Goal: Obtain resource: Download file/media

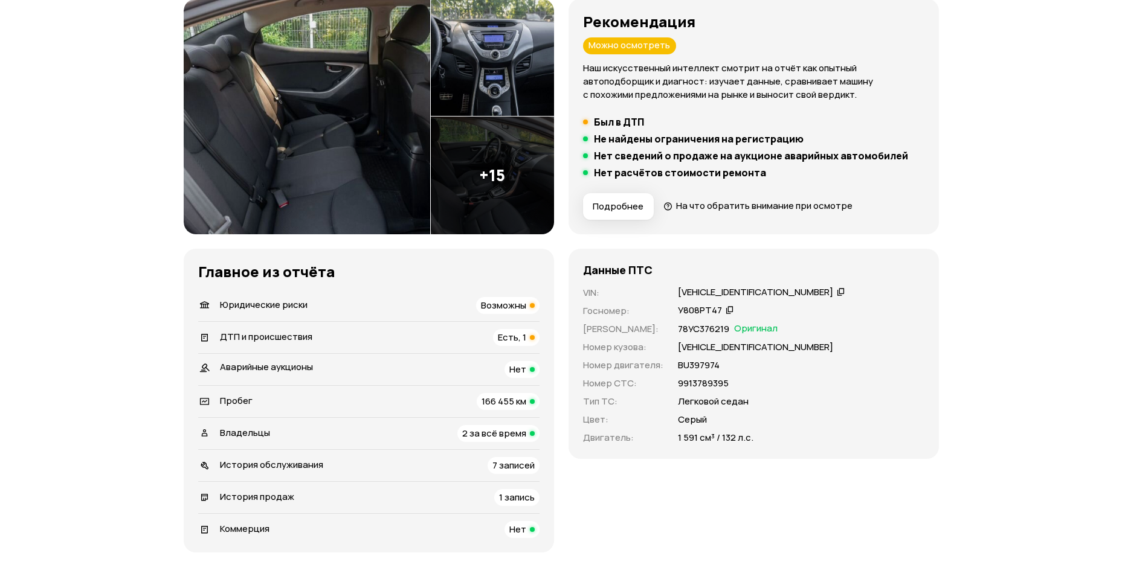
scroll to position [181, 0]
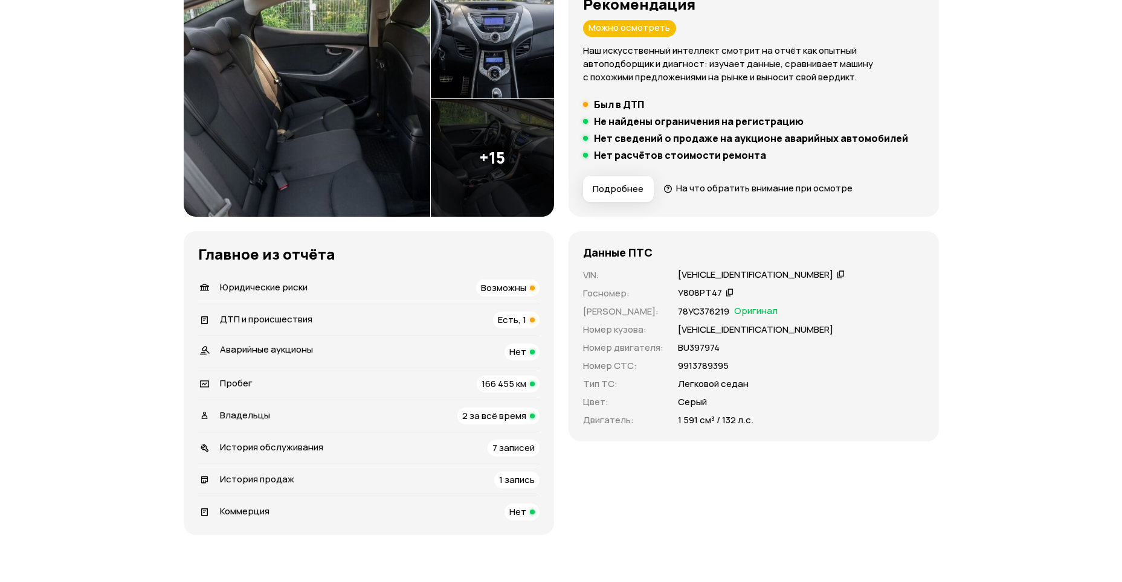
click at [467, 288] on div "Юридические риски Возможны" at bounding box center [368, 288] width 341 height 17
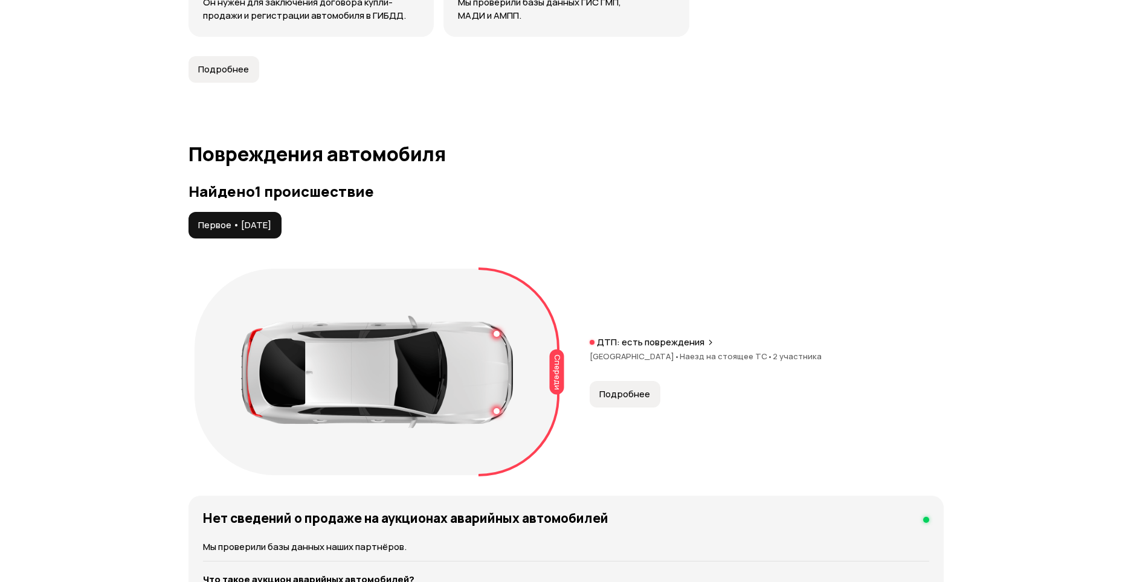
scroll to position [1140, 0]
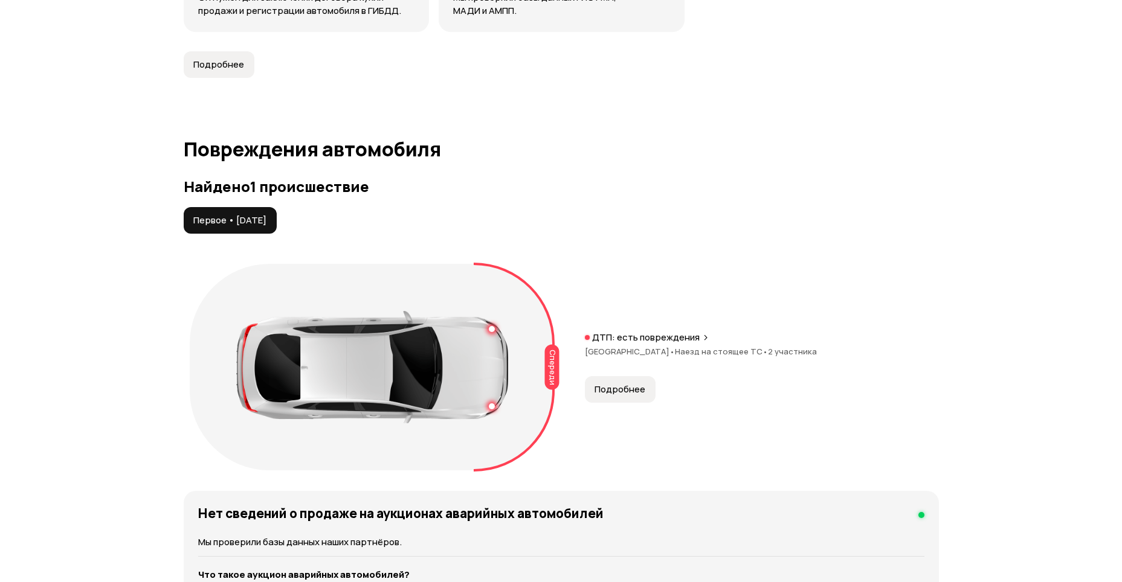
click at [619, 393] on span "Подробнее" at bounding box center [620, 390] width 51 height 12
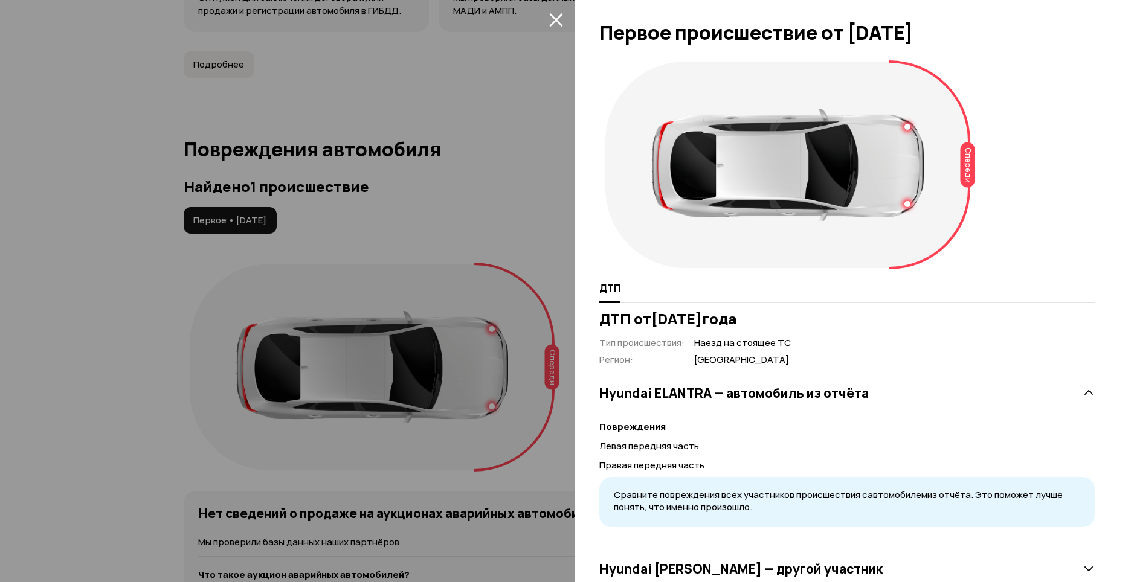
scroll to position [38, 0]
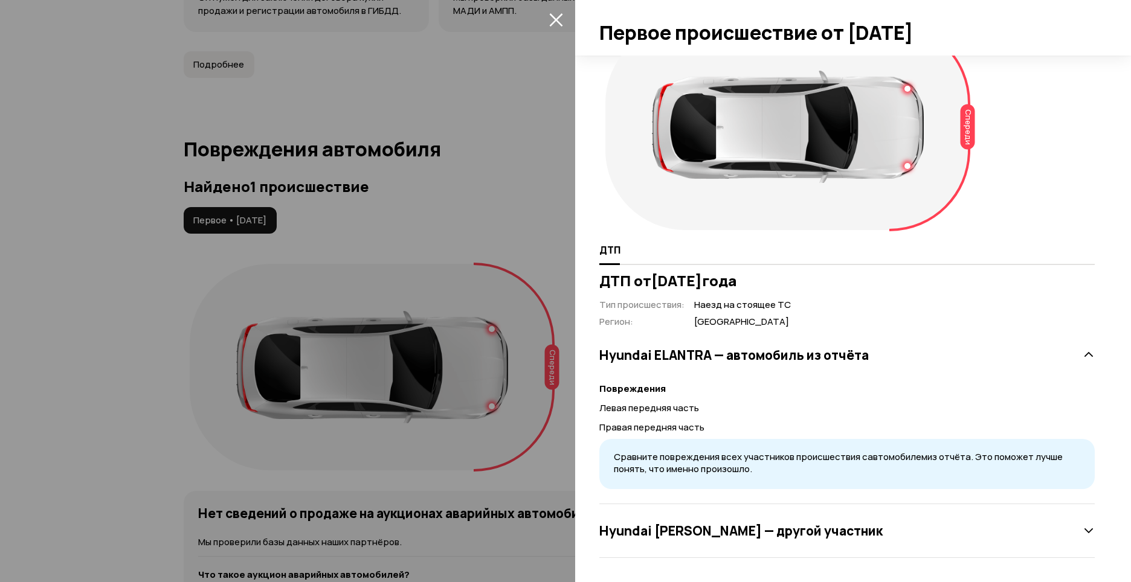
click at [865, 532] on div "Hyundai Getz — другой участник" at bounding box center [846, 531] width 495 height 24
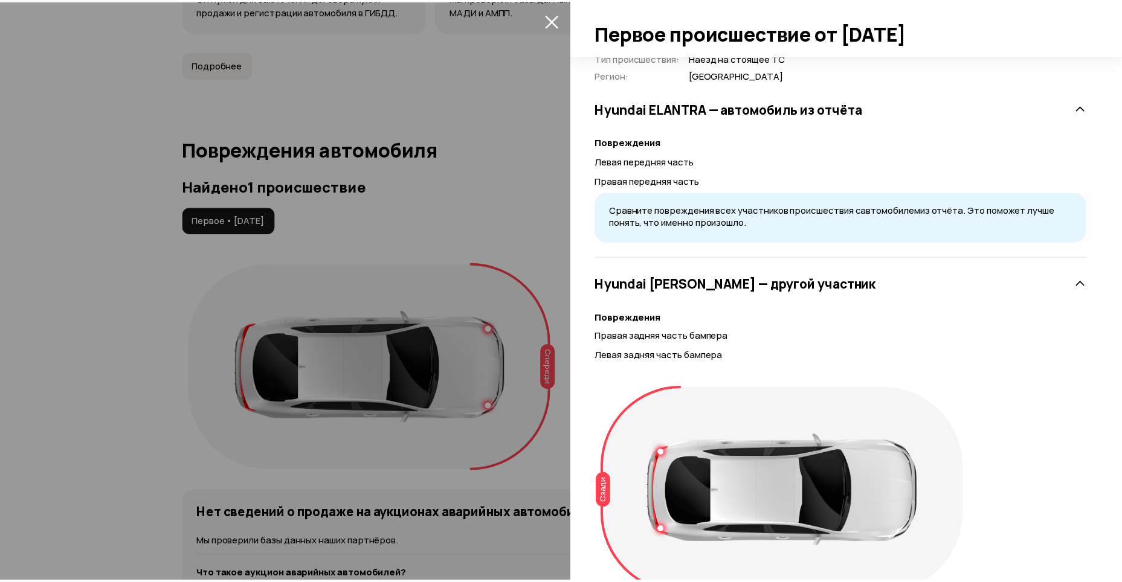
scroll to position [165, 0]
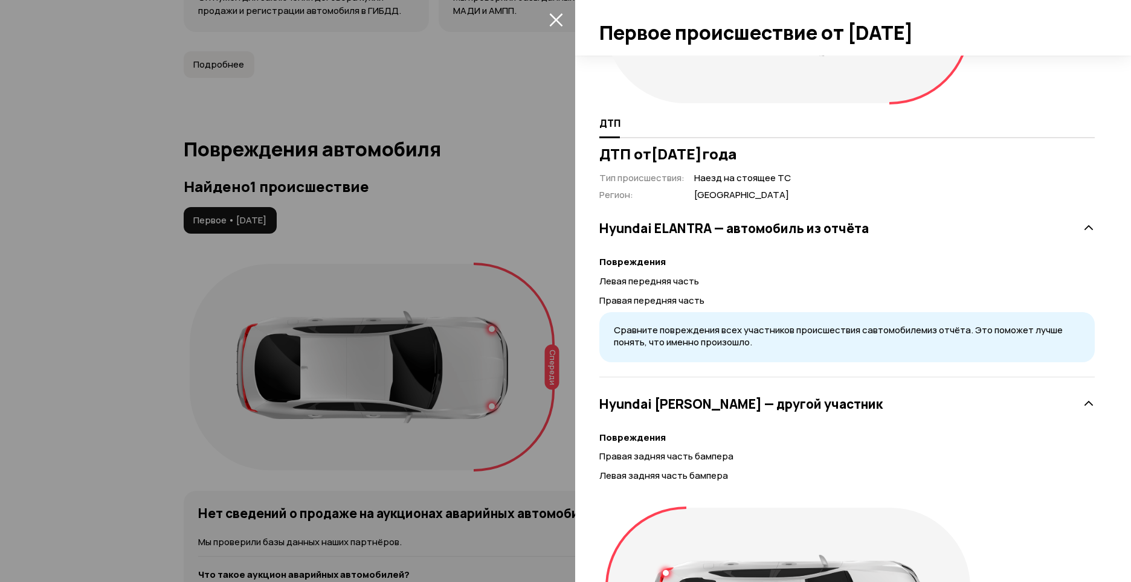
click at [558, 23] on icon "закрыть" at bounding box center [555, 19] width 13 height 13
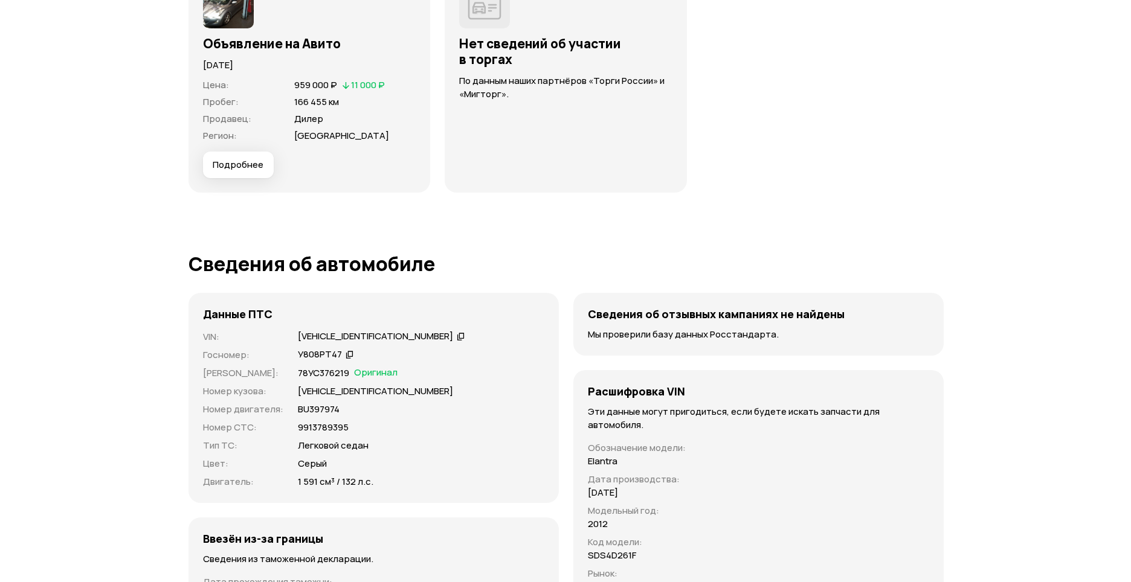
scroll to position [3496, 0]
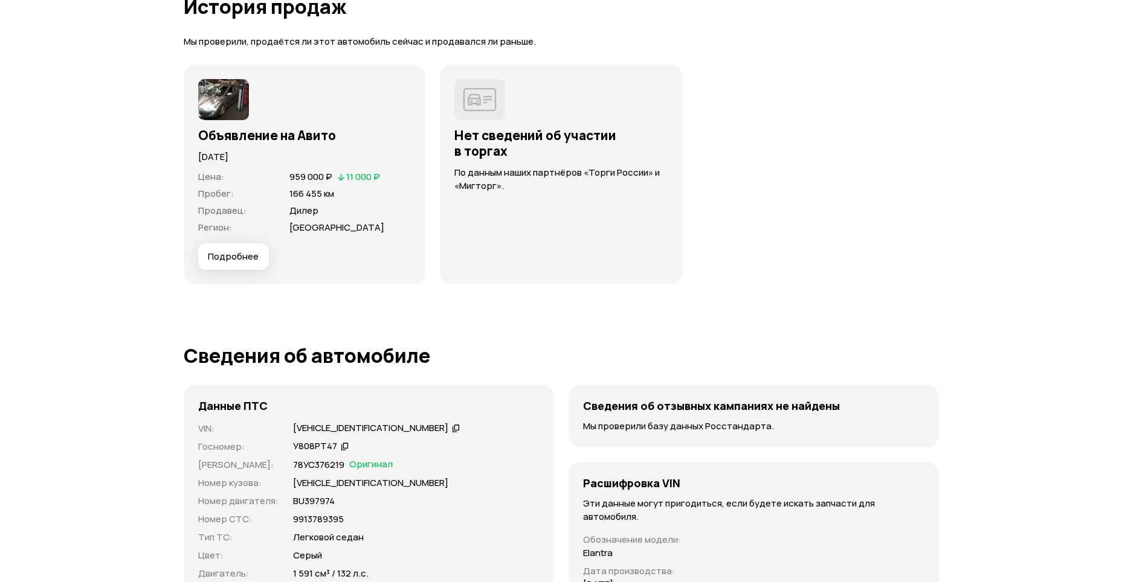
click at [231, 256] on span "Подробнее" at bounding box center [233, 257] width 51 height 12
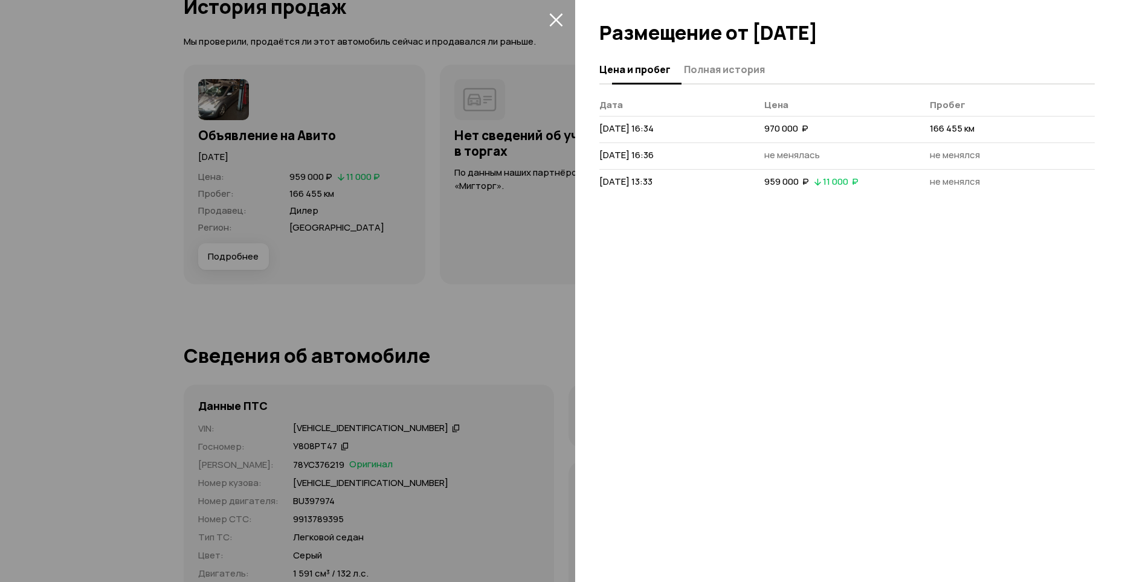
click at [723, 69] on span "Полная история" at bounding box center [724, 69] width 81 height 12
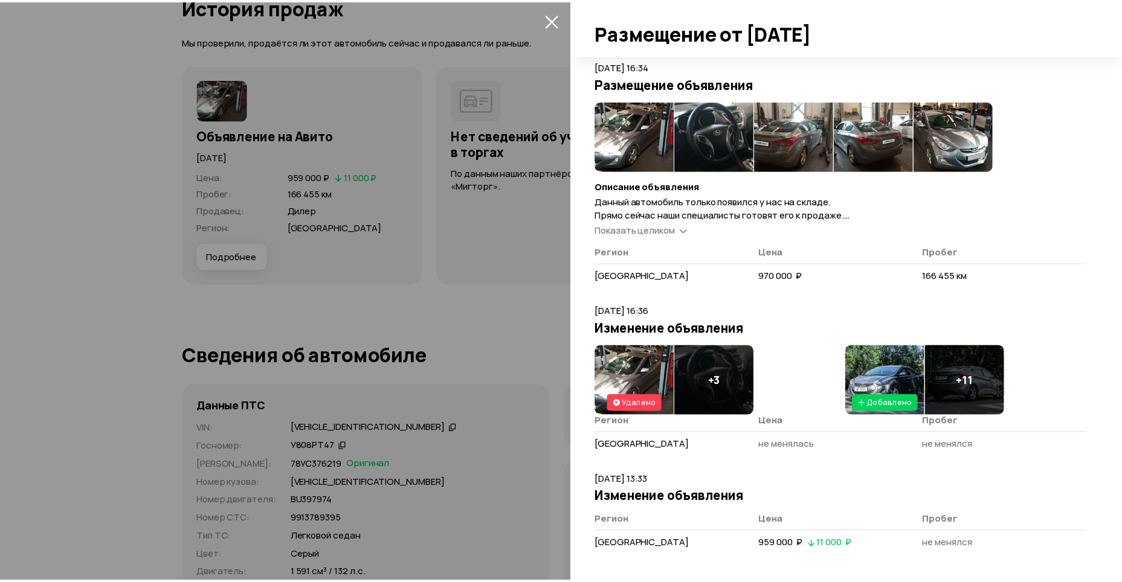
scroll to position [0, 0]
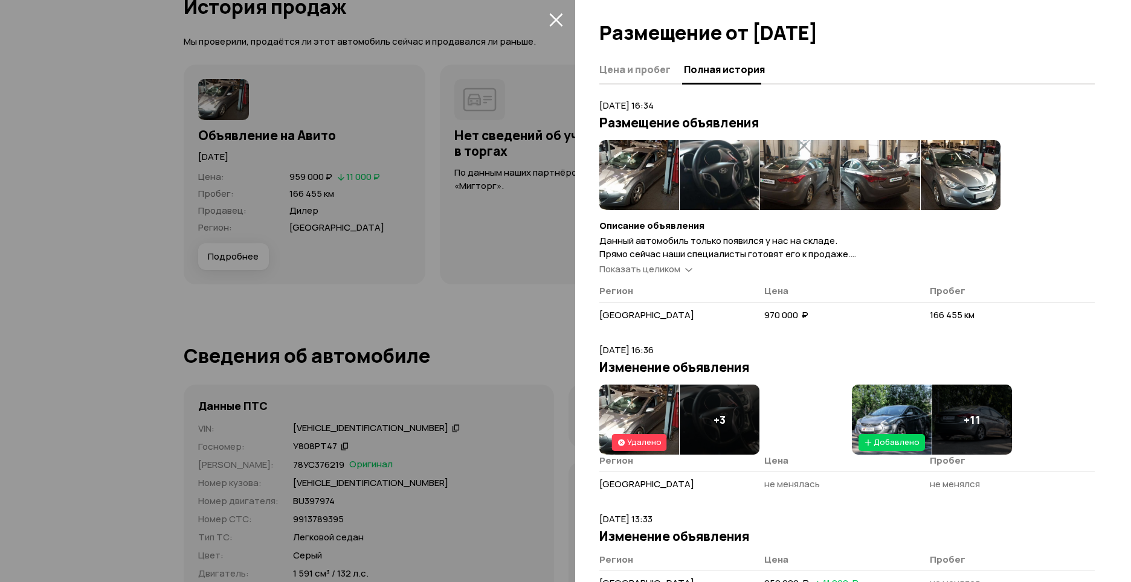
click at [640, 167] on img at bounding box center [639, 175] width 80 height 70
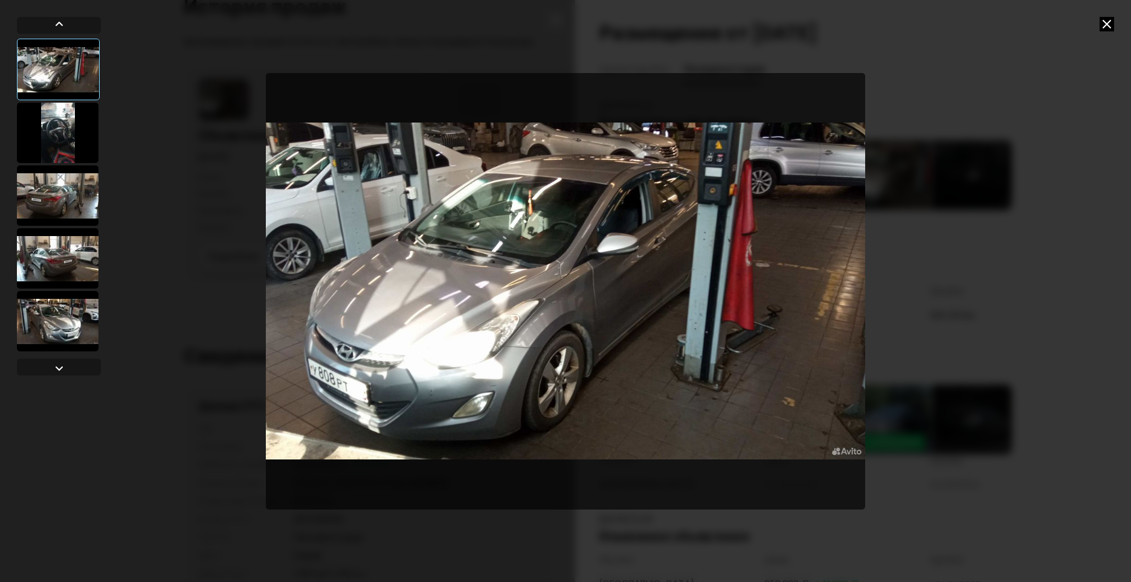
click at [67, 135] on div at bounding box center [58, 133] width 82 height 60
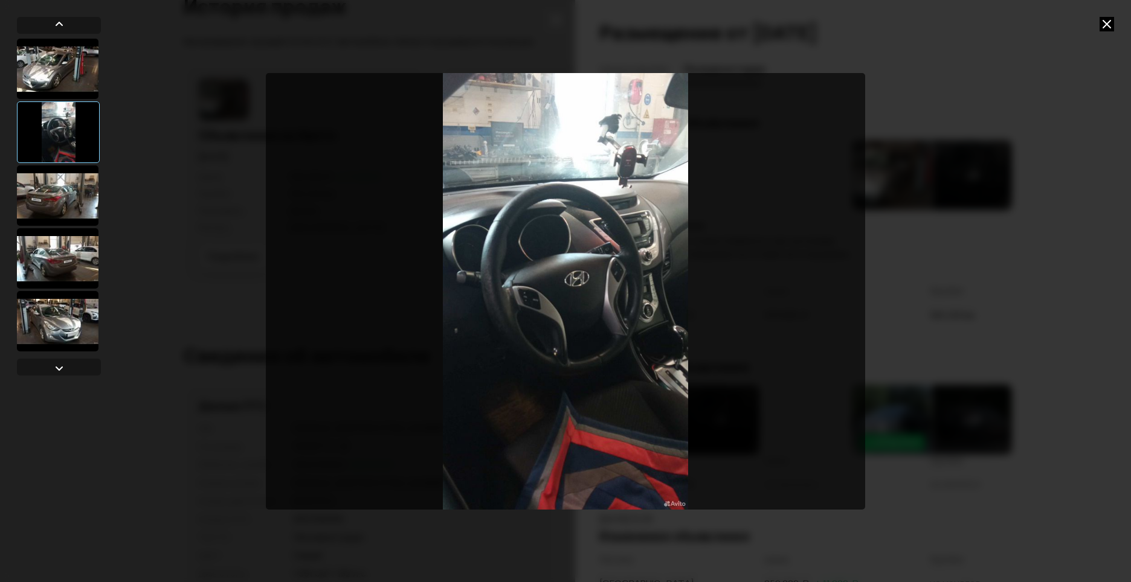
click at [65, 197] on div at bounding box center [58, 196] width 82 height 60
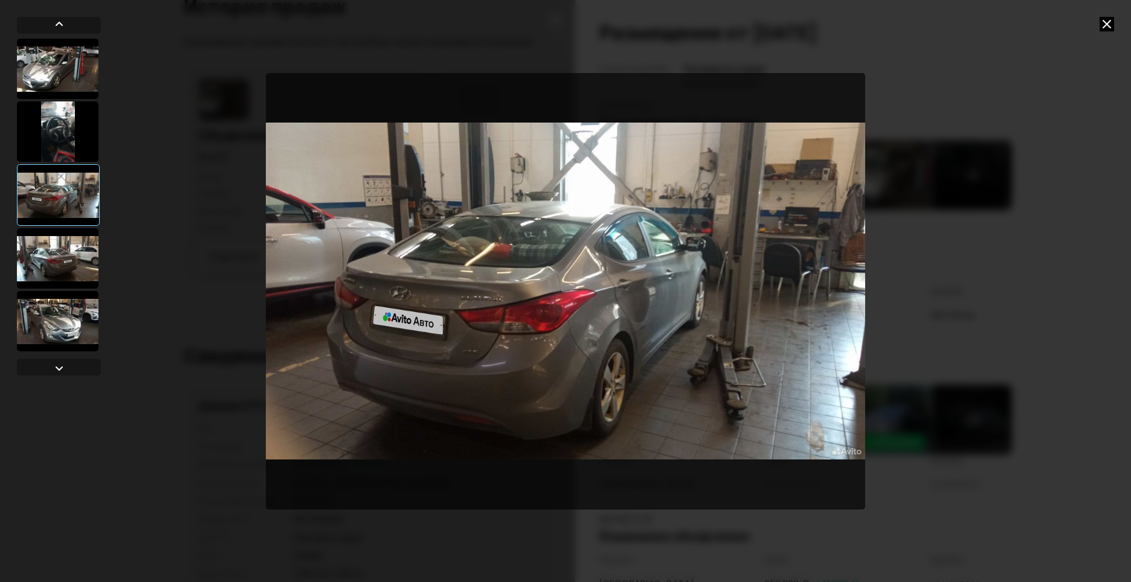
click at [65, 257] on div at bounding box center [58, 258] width 82 height 60
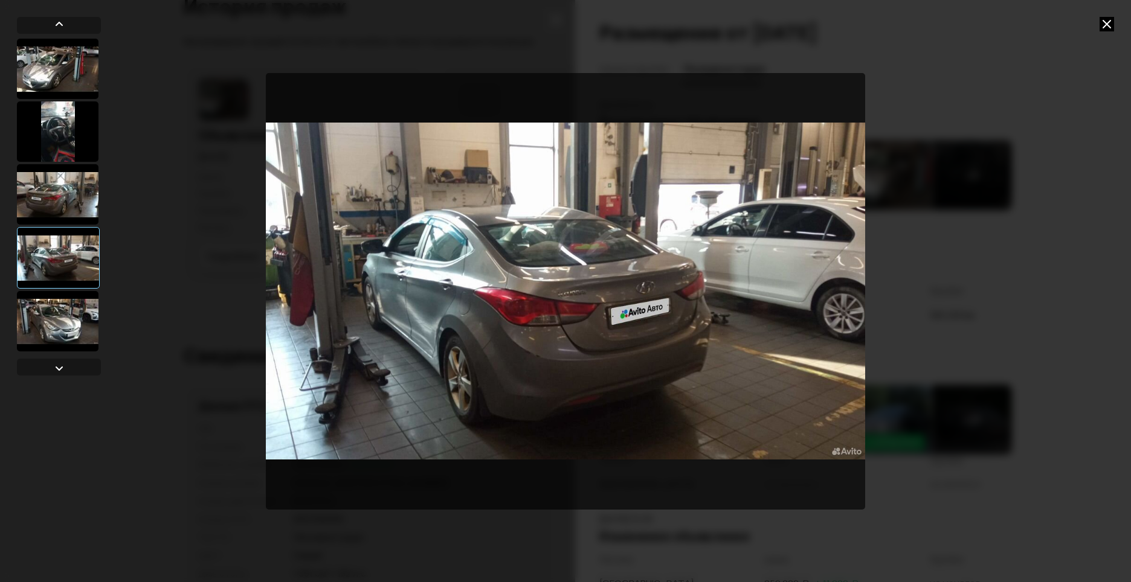
click at [65, 320] on div at bounding box center [58, 321] width 82 height 60
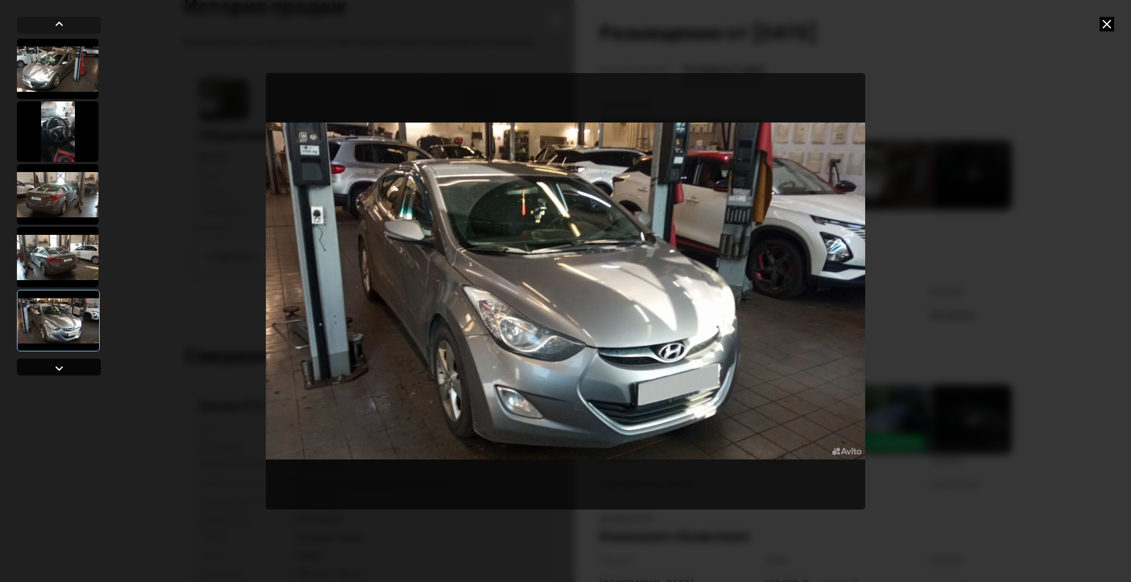
click at [61, 370] on div at bounding box center [59, 368] width 15 height 15
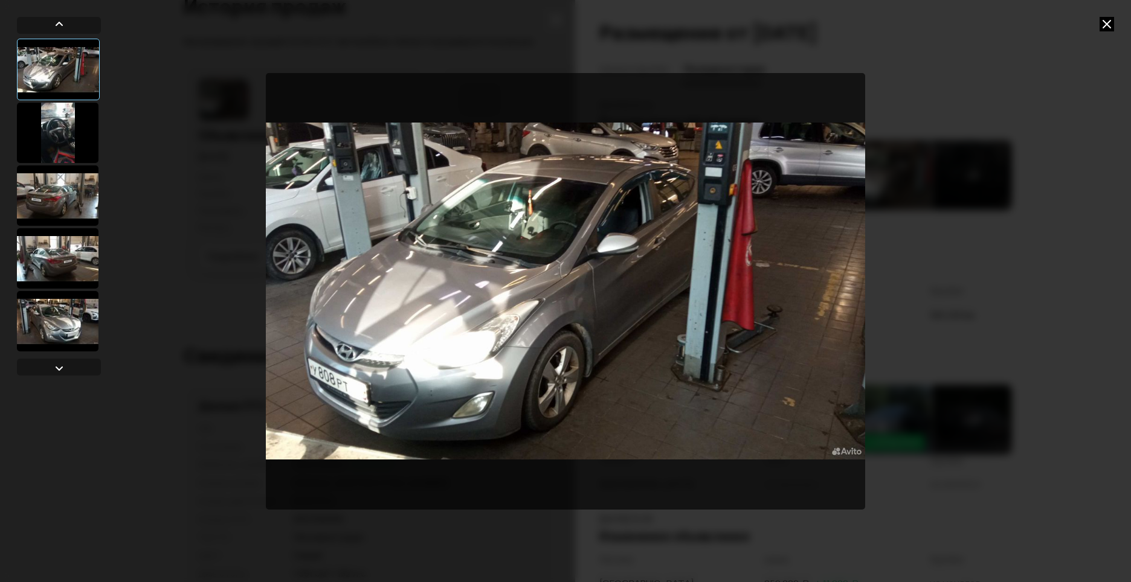
click at [1102, 24] on icon at bounding box center [1107, 24] width 15 height 15
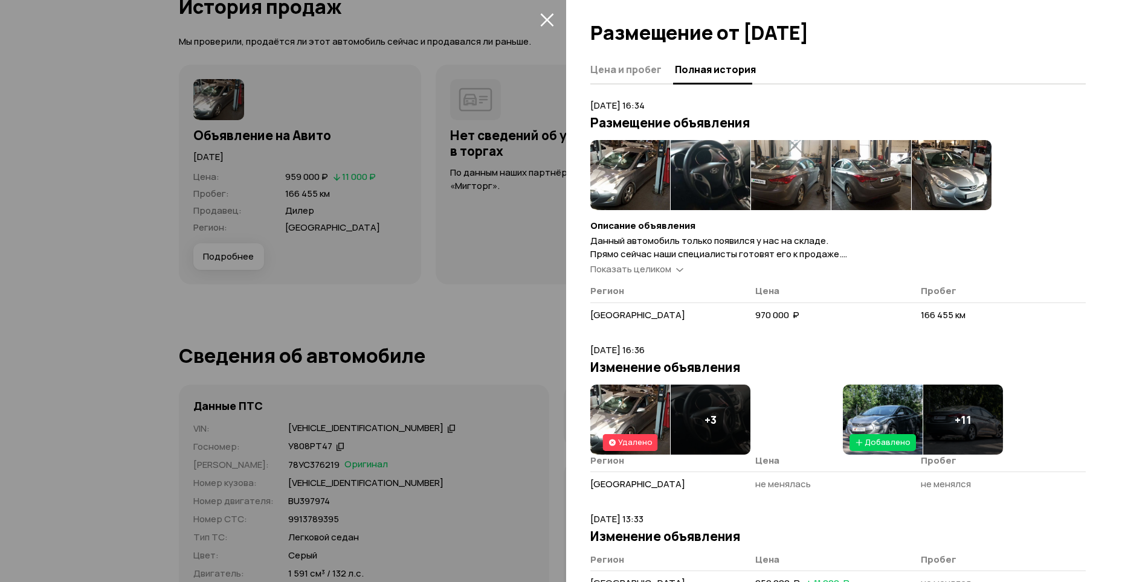
click at [543, 18] on icon "закрыть" at bounding box center [547, 20] width 14 height 14
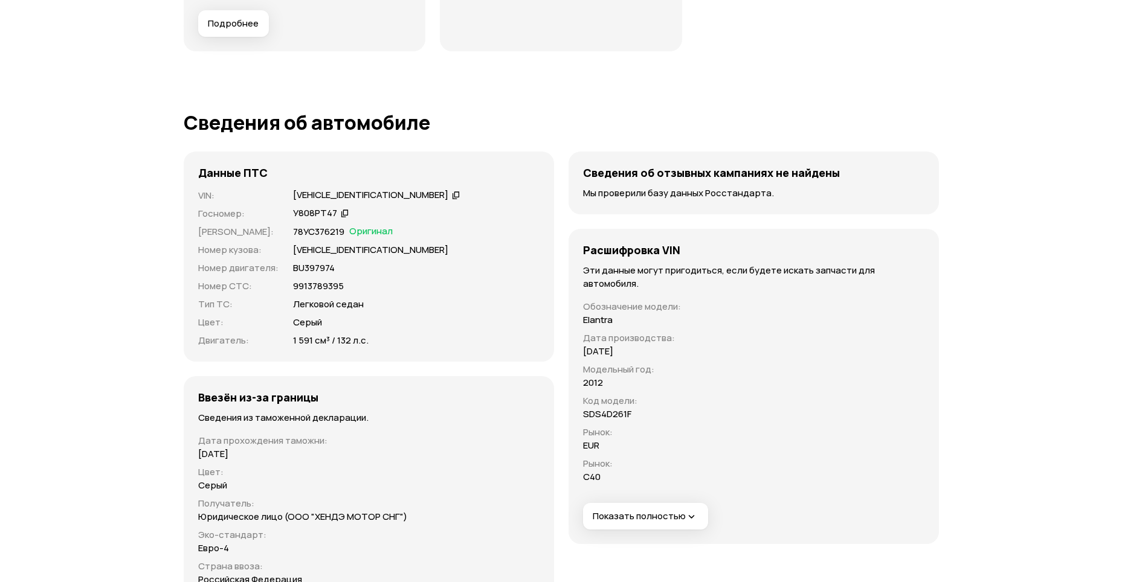
scroll to position [3738, 0]
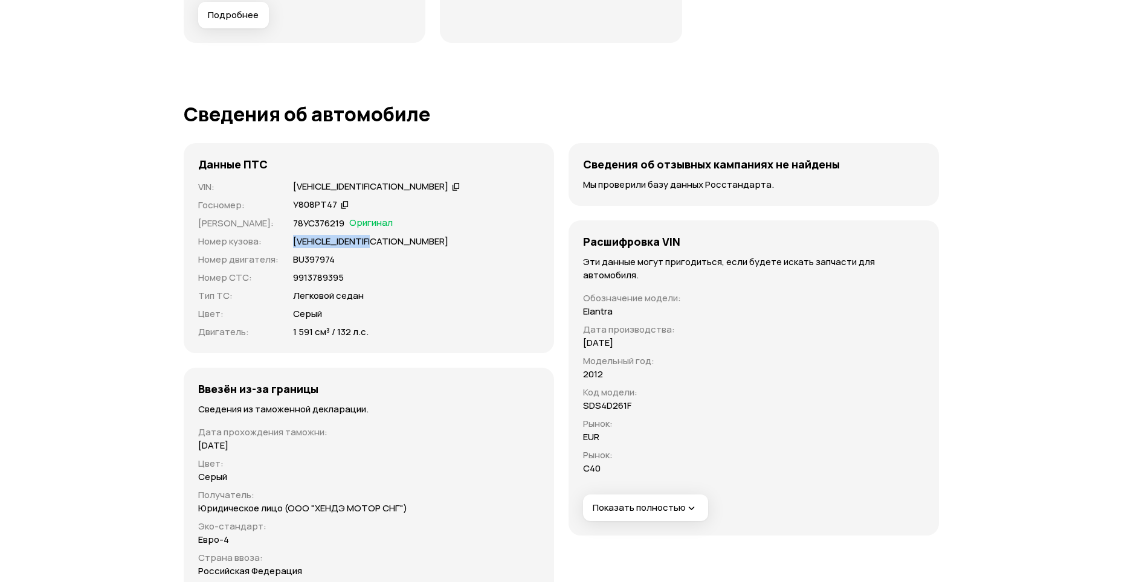
drag, startPoint x: 292, startPoint y: 238, endPoint x: 390, endPoint y: 240, distance: 97.9
click at [390, 240] on div "KMHDH41CBCU348648" at bounding box center [416, 241] width 247 height 13
copy p "KMHDH41CBCU348648"
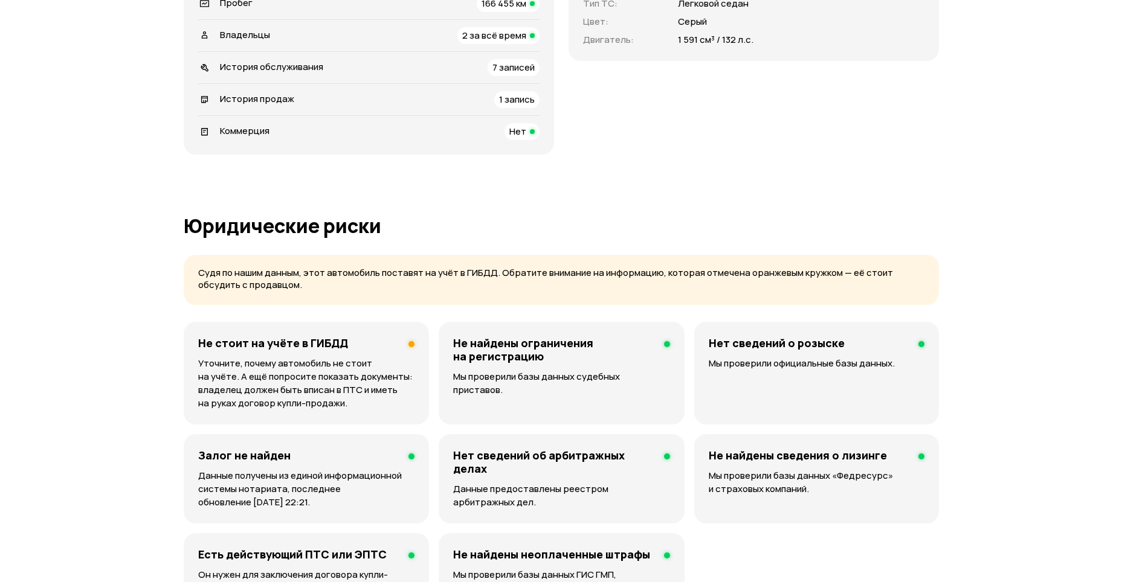
scroll to position [373, 0]
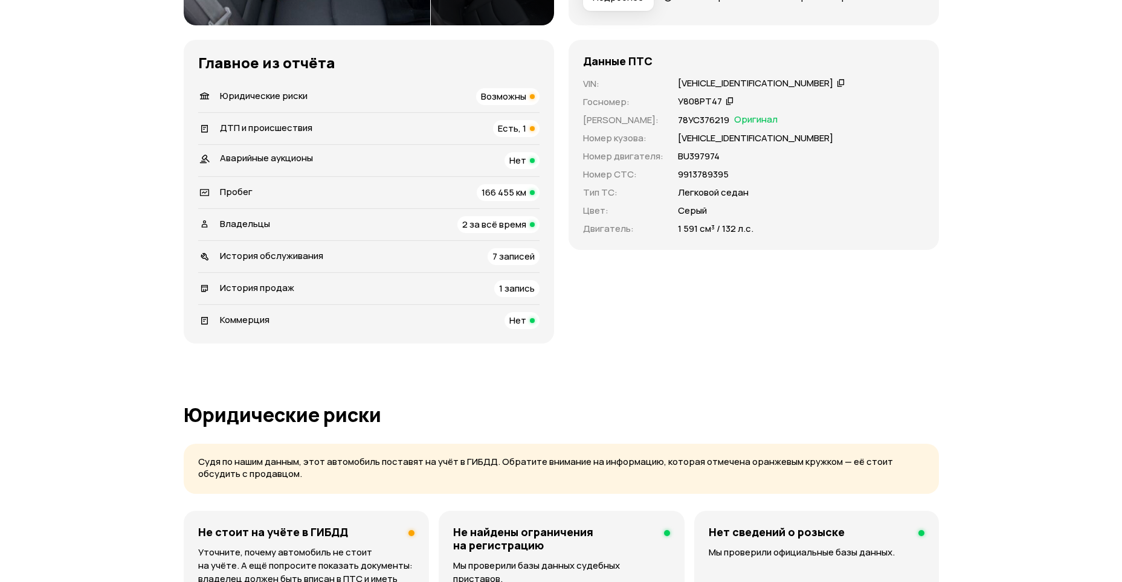
click at [425, 258] on div "История обслуживания 7 записей" at bounding box center [368, 256] width 341 height 17
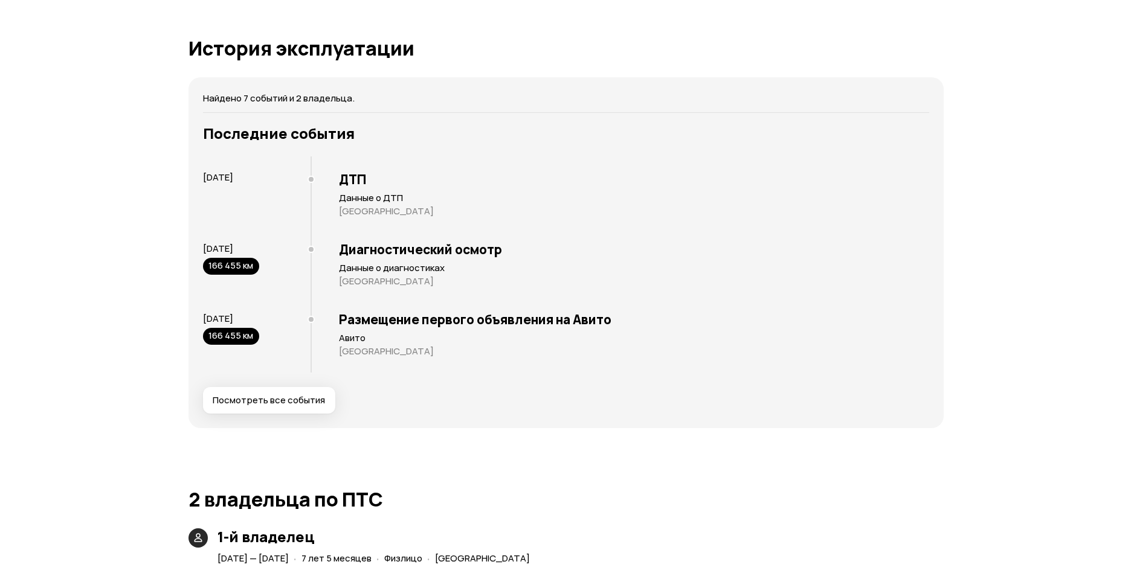
scroll to position [2429, 0]
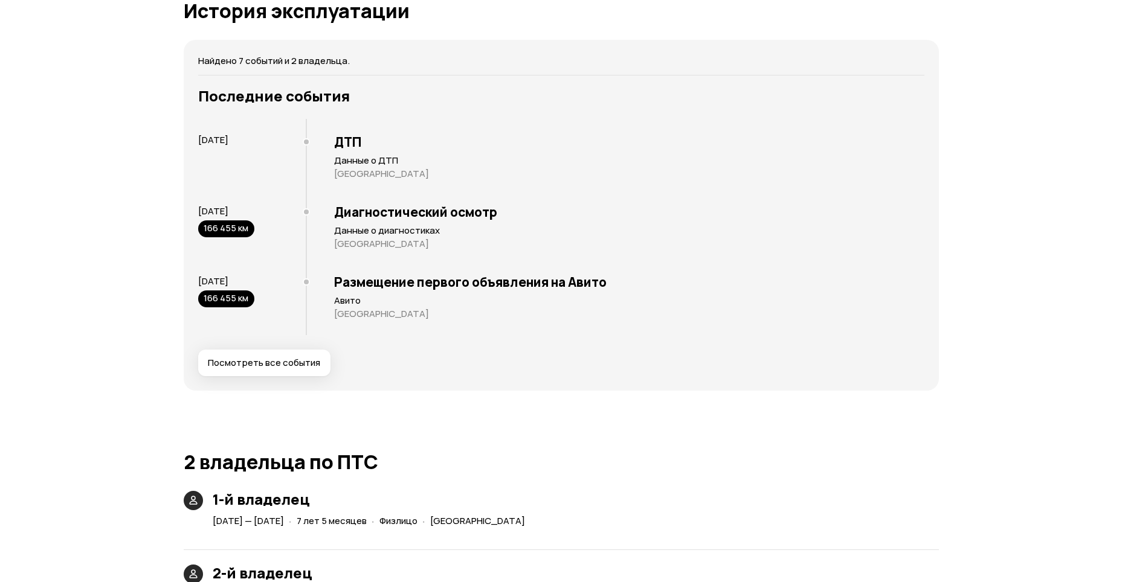
click at [296, 360] on span "Посмотреть все события" at bounding box center [264, 363] width 112 height 12
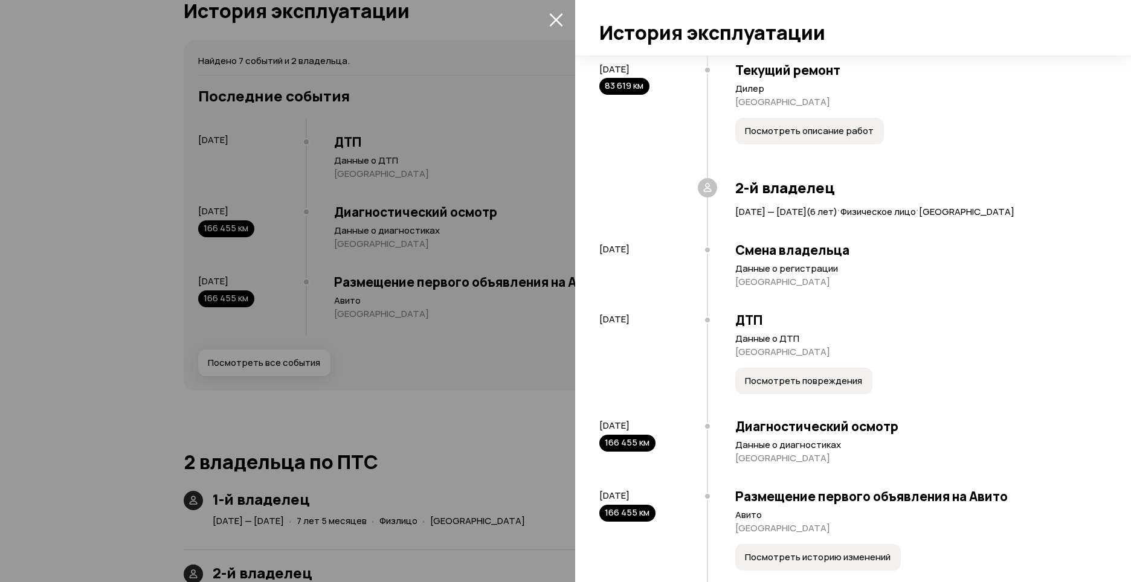
scroll to position [103, 0]
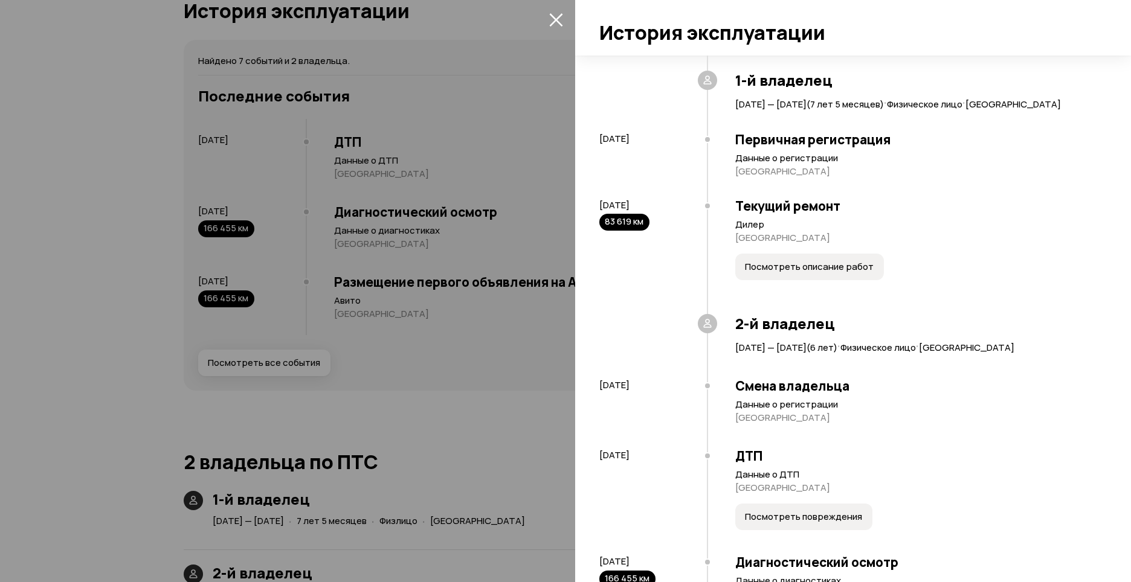
click at [801, 273] on span "Посмотреть описание работ" at bounding box center [809, 267] width 129 height 12
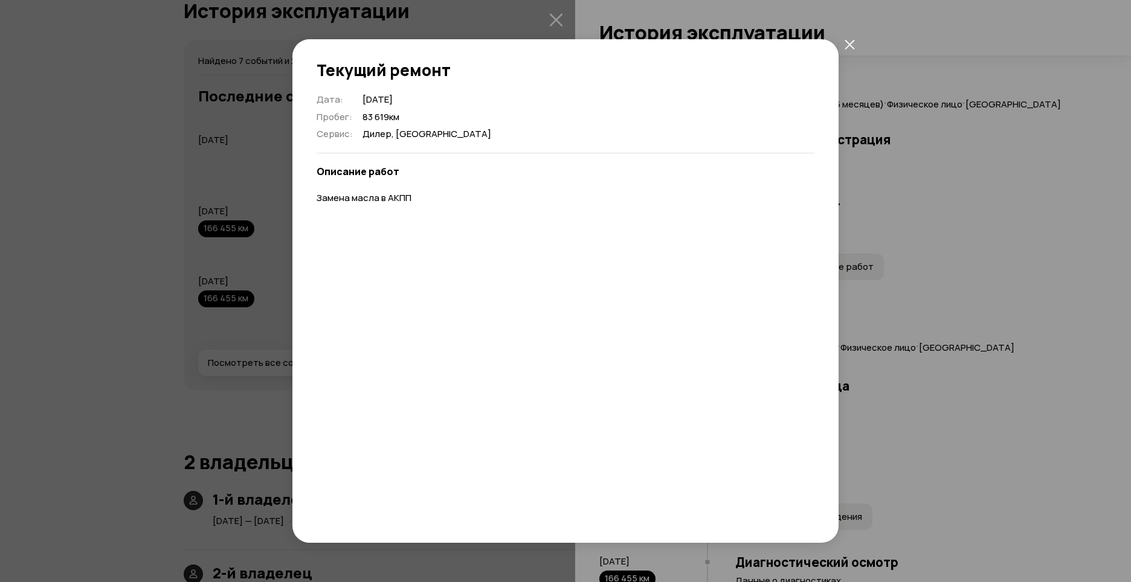
click at [849, 43] on icon "закрыть" at bounding box center [850, 44] width 10 height 10
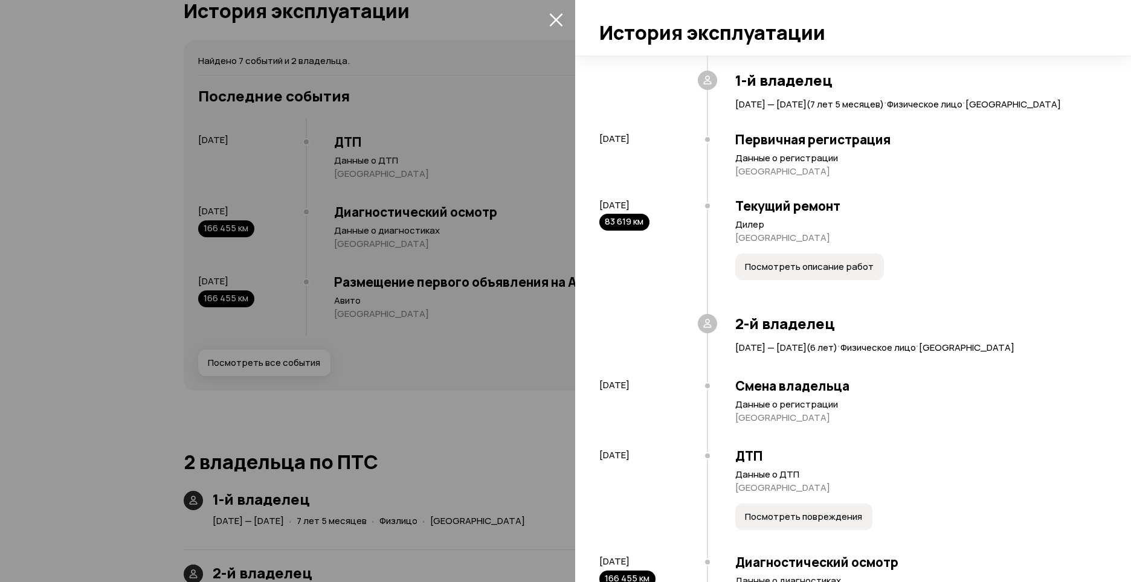
scroll to position [163, 0]
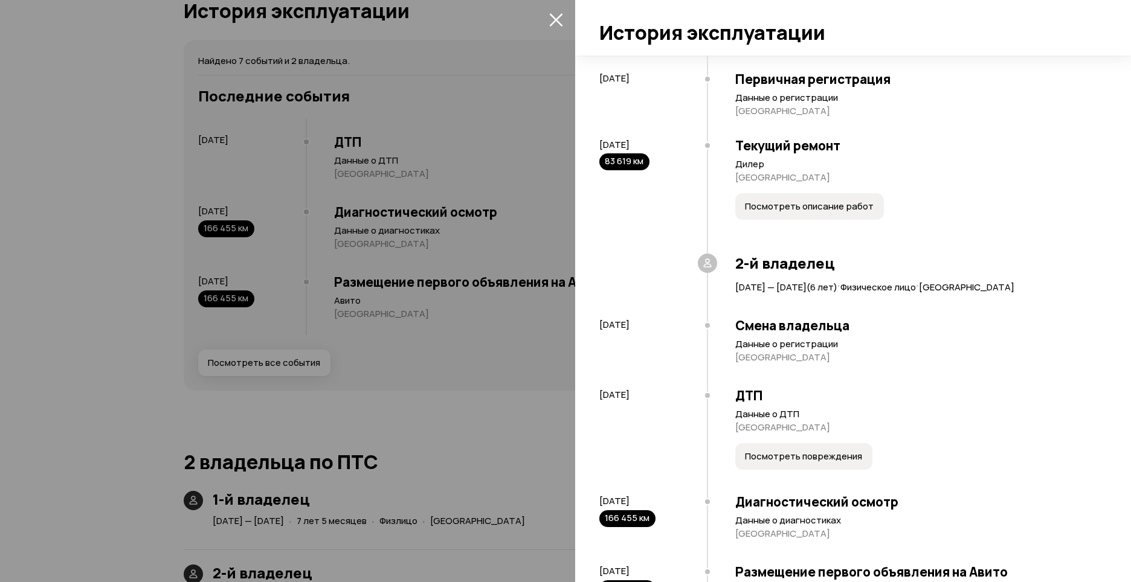
click at [783, 463] on span "Посмотреть повреждения" at bounding box center [803, 457] width 117 height 12
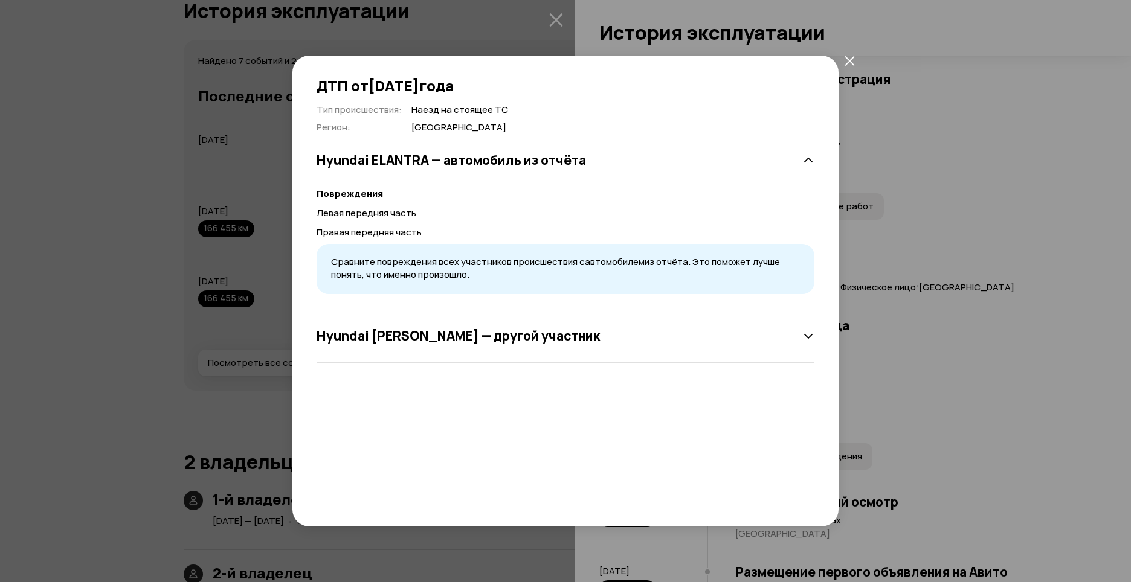
click at [849, 59] on icon "закрыть" at bounding box center [850, 61] width 10 height 10
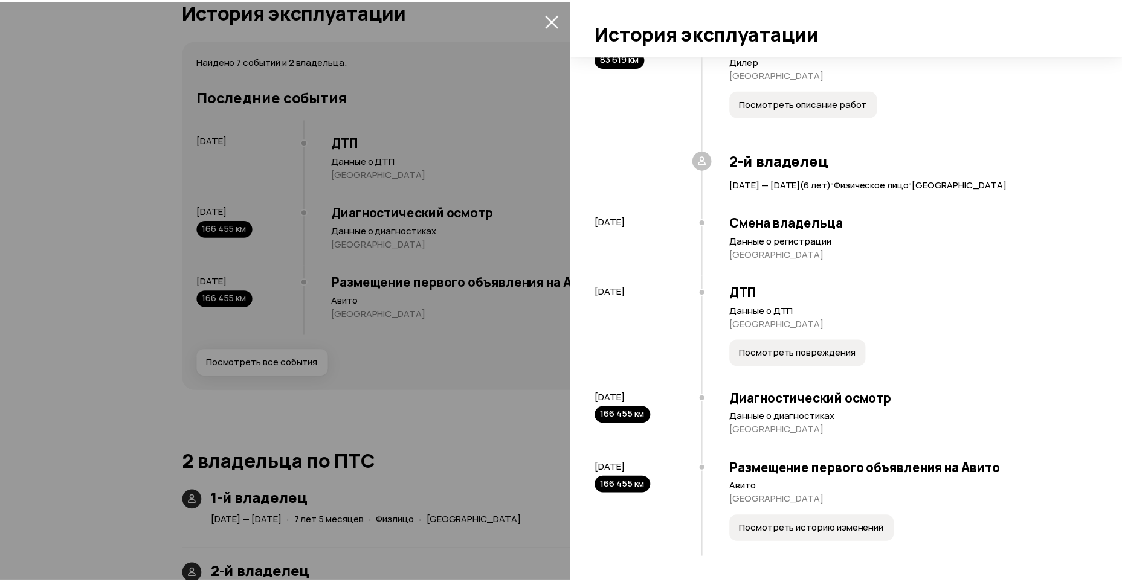
scroll to position [284, 0]
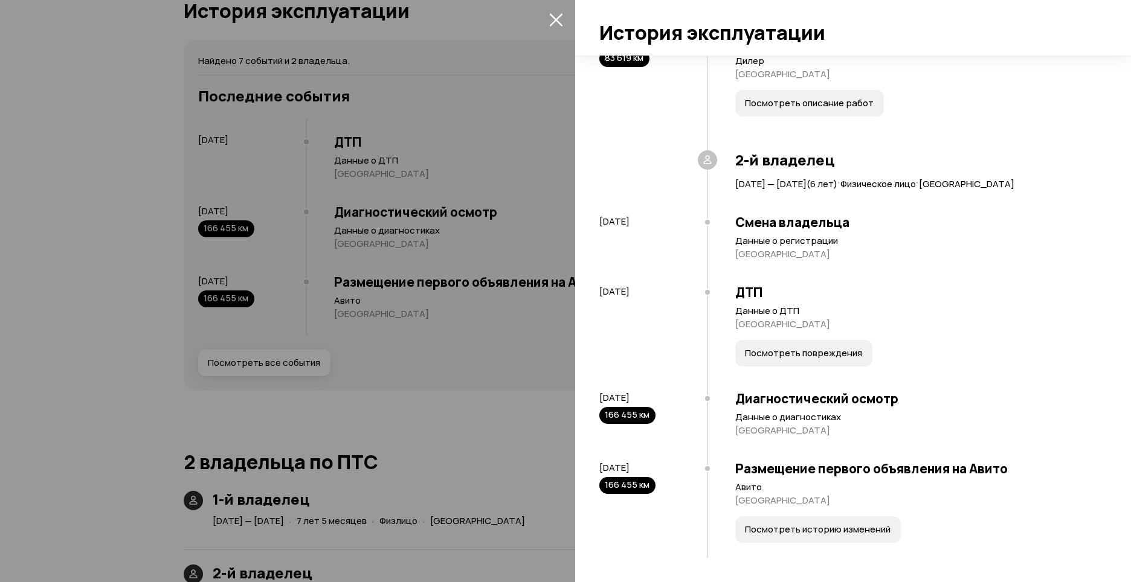
click at [803, 350] on span "Посмотреть повреждения" at bounding box center [803, 353] width 117 height 12
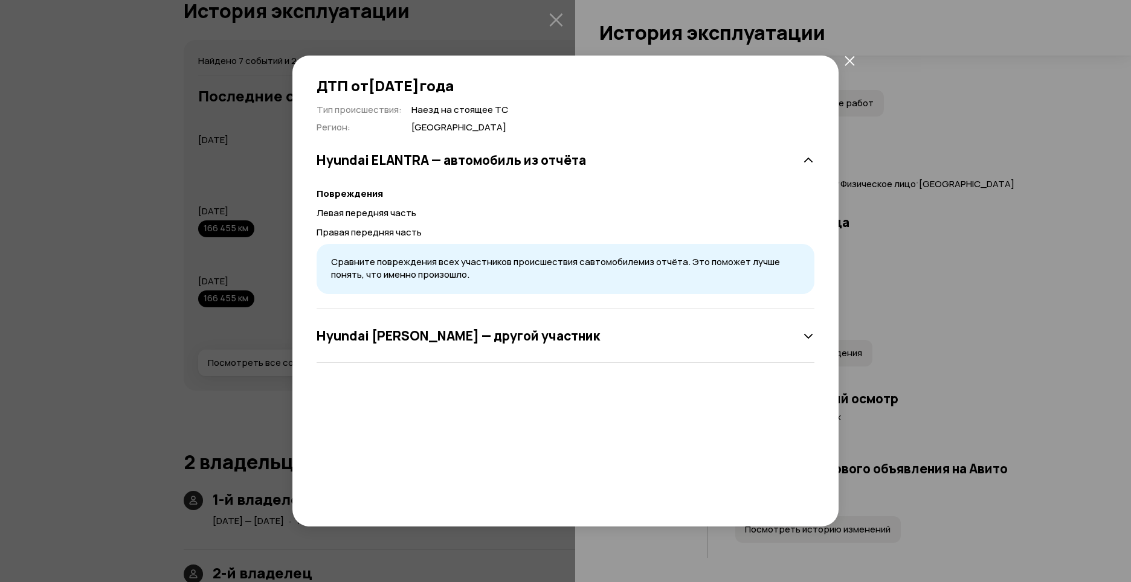
click at [851, 58] on icon "закрыть" at bounding box center [850, 61] width 10 height 10
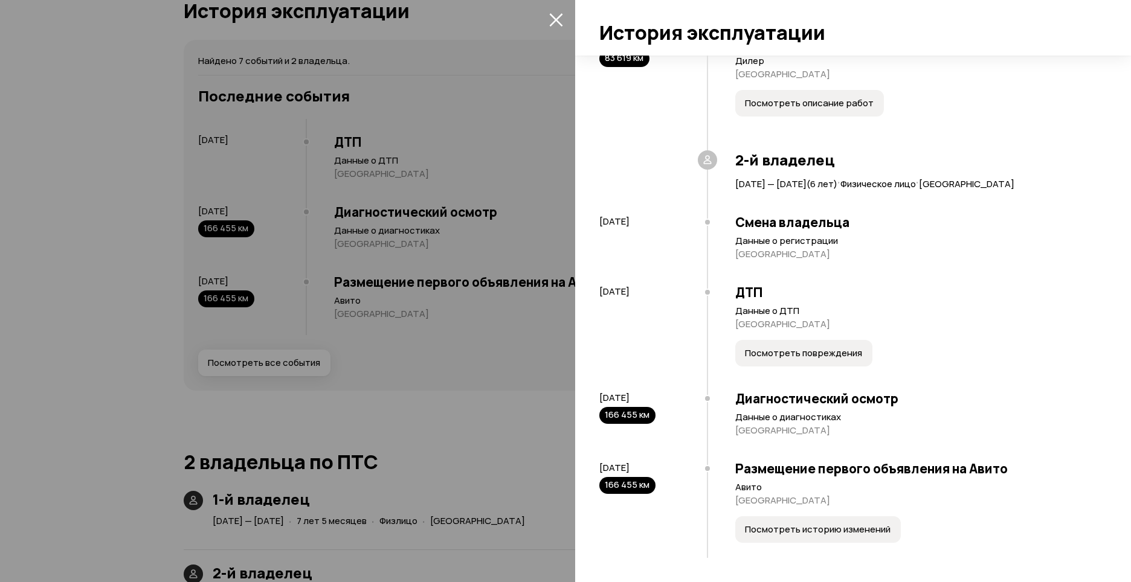
click at [810, 530] on span "Посмотреть историю изменений" at bounding box center [818, 530] width 146 height 12
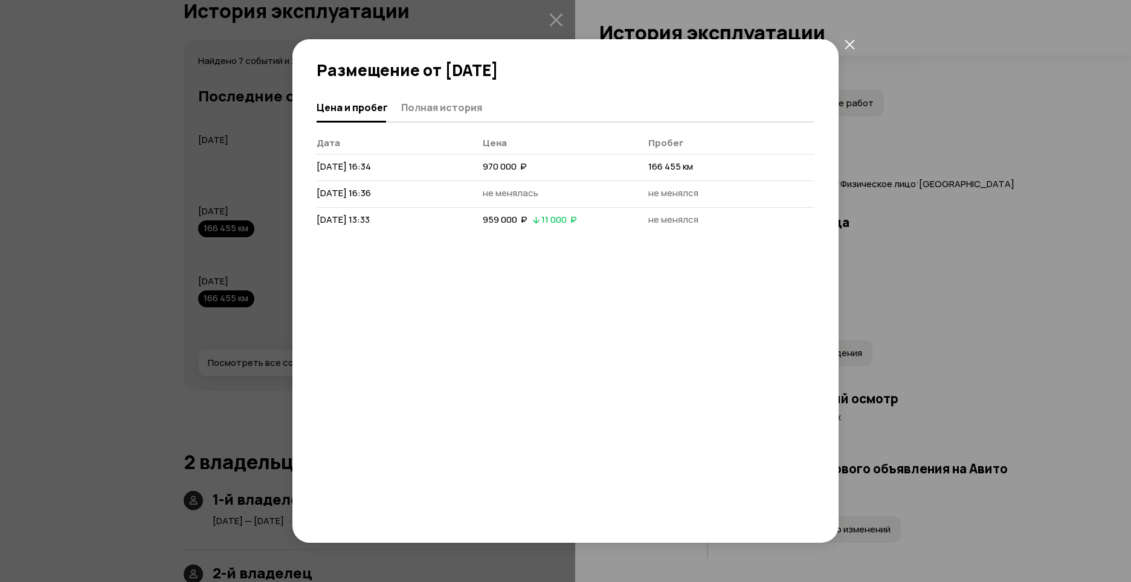
click at [850, 41] on icon "закрыть" at bounding box center [850, 44] width 10 height 10
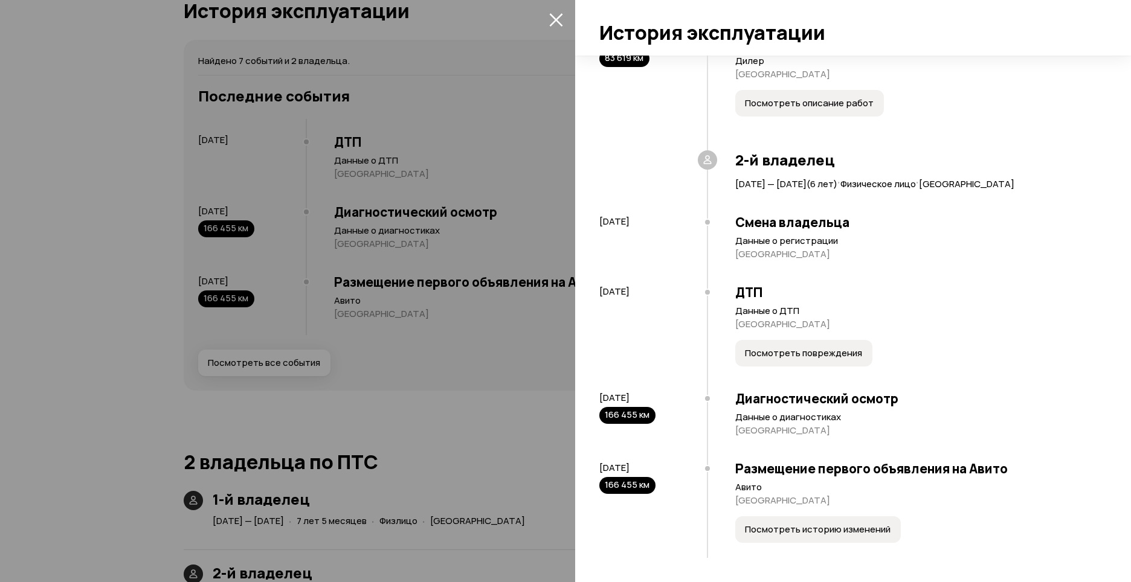
click at [555, 18] on icon "закрыть" at bounding box center [555, 19] width 13 height 13
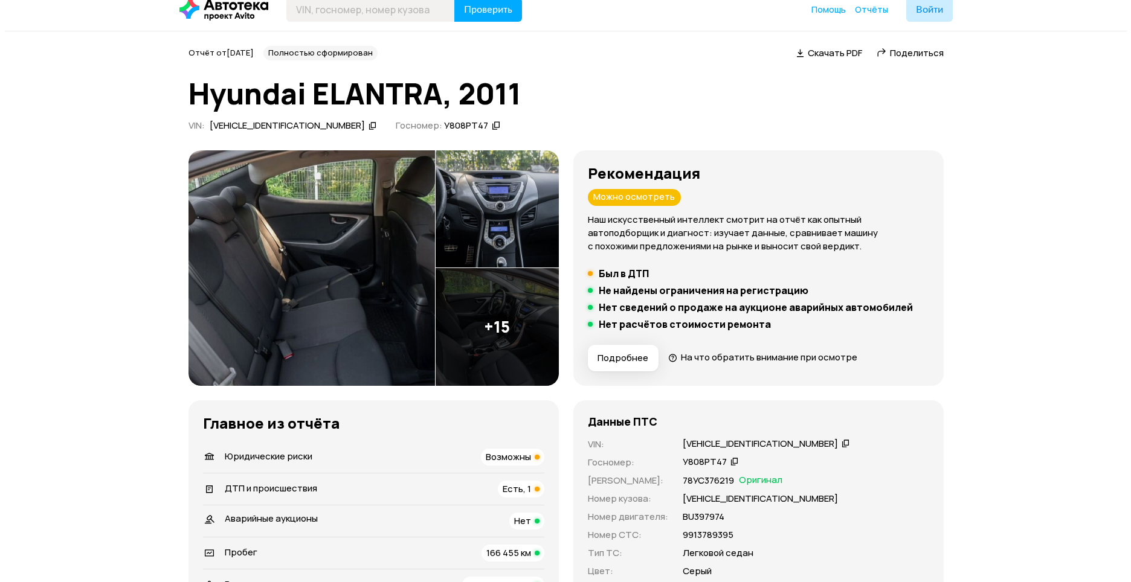
scroll to position [0, 0]
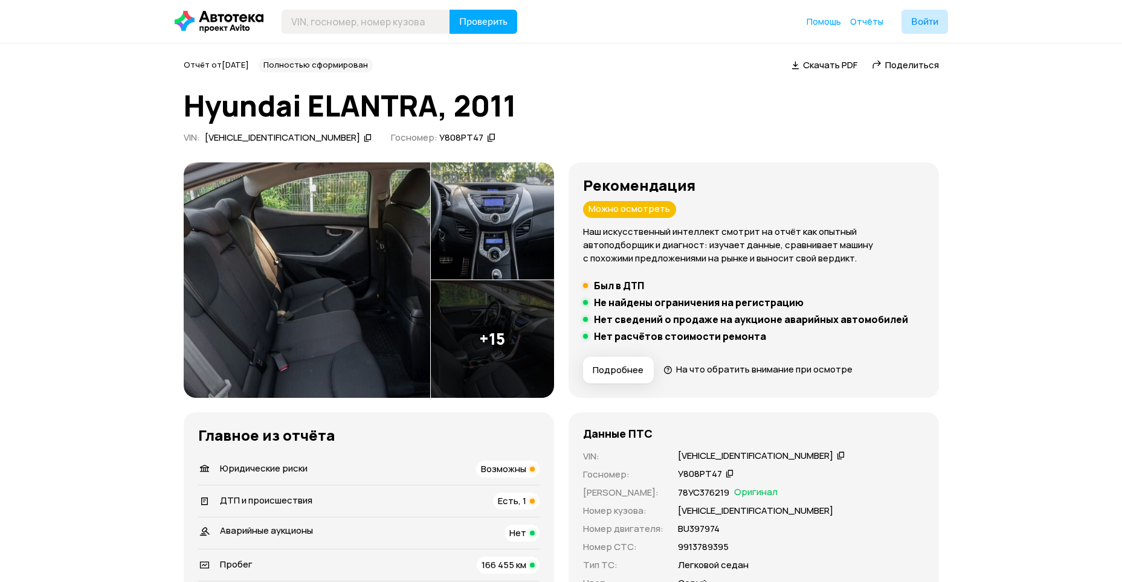
click at [723, 371] on span "На что обратить внимание при осмотре" at bounding box center [764, 369] width 176 height 13
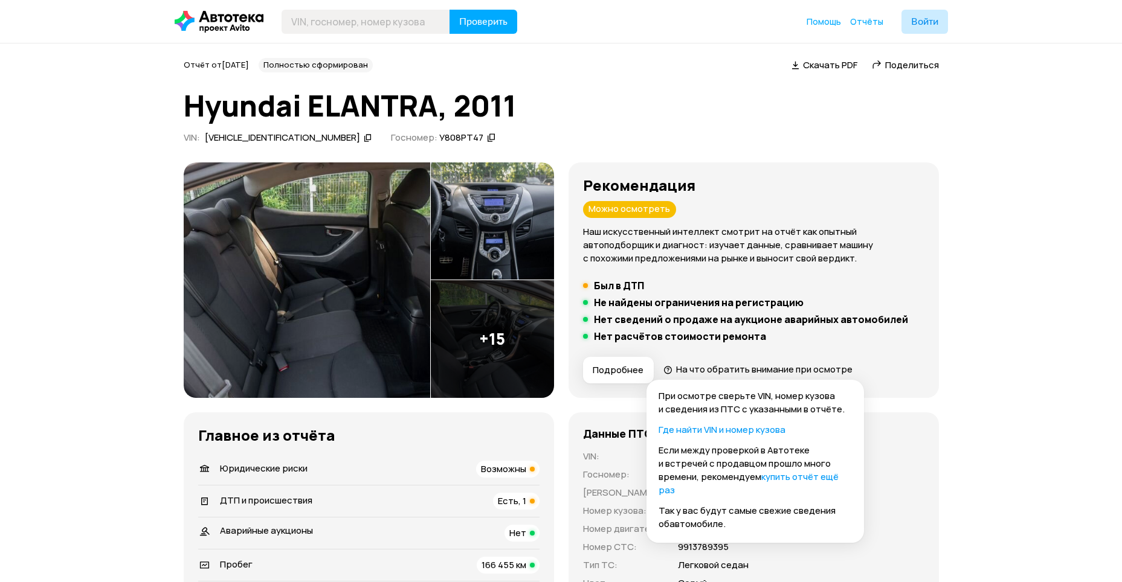
click at [302, 255] on img at bounding box center [307, 281] width 247 height 236
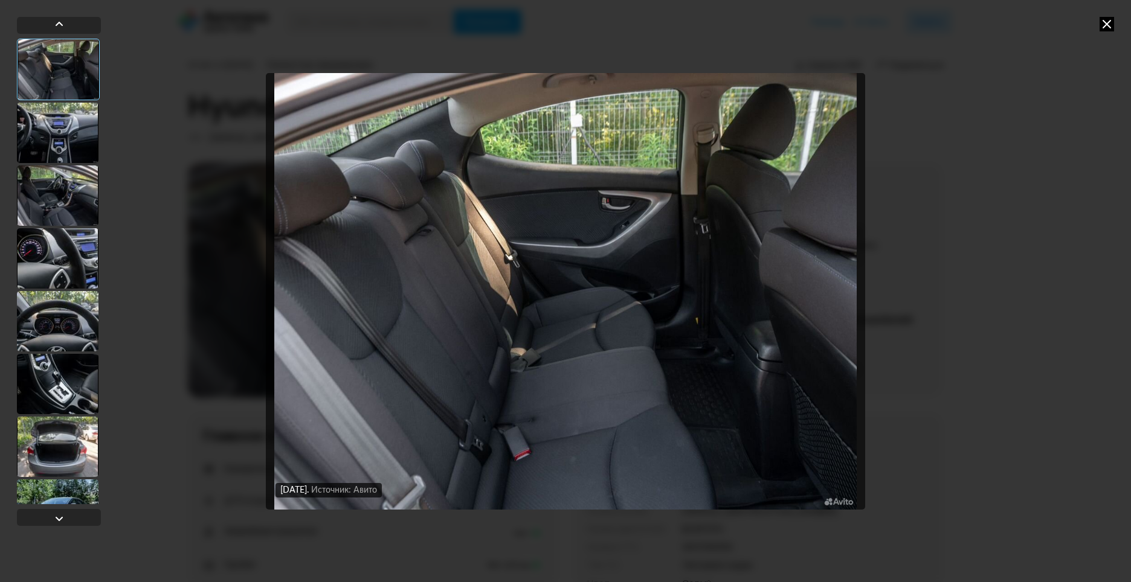
click at [59, 63] on div at bounding box center [58, 70] width 83 height 62
click at [54, 138] on div at bounding box center [58, 133] width 82 height 60
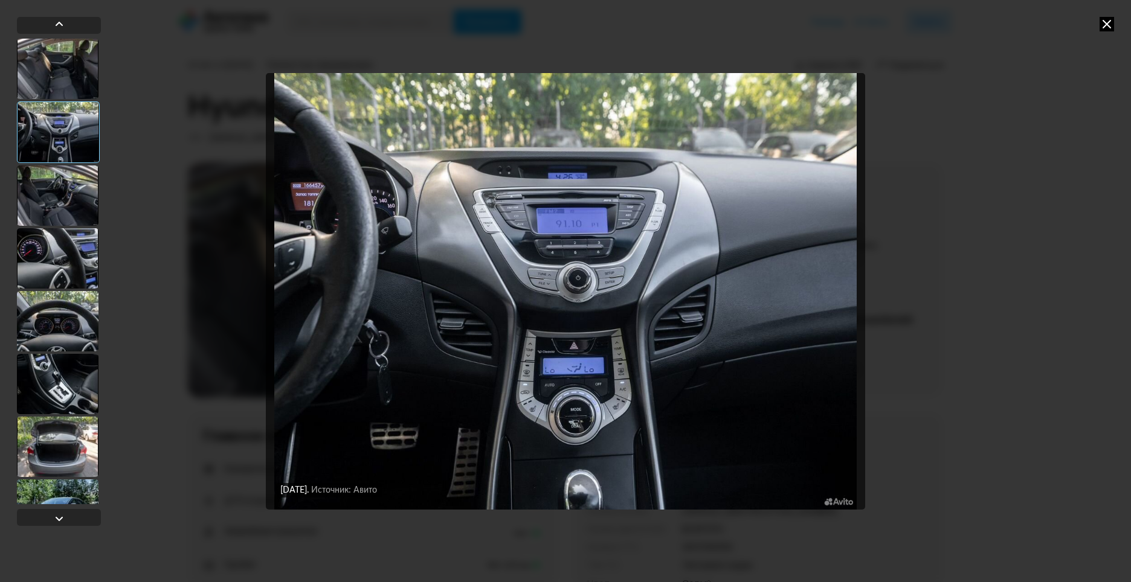
click at [62, 198] on div at bounding box center [58, 196] width 82 height 60
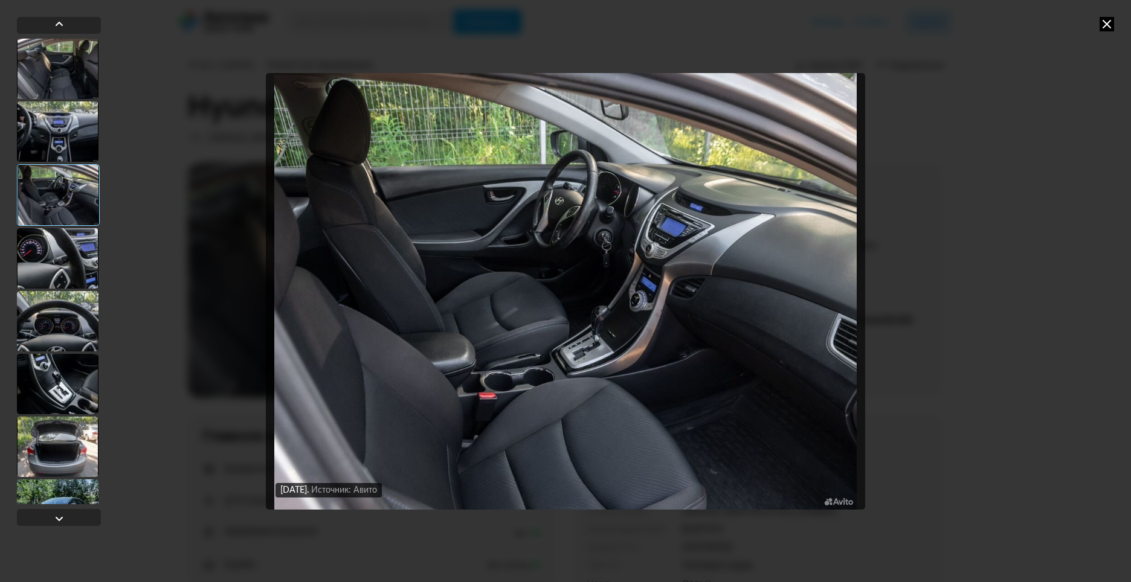
click at [69, 250] on div at bounding box center [58, 258] width 82 height 60
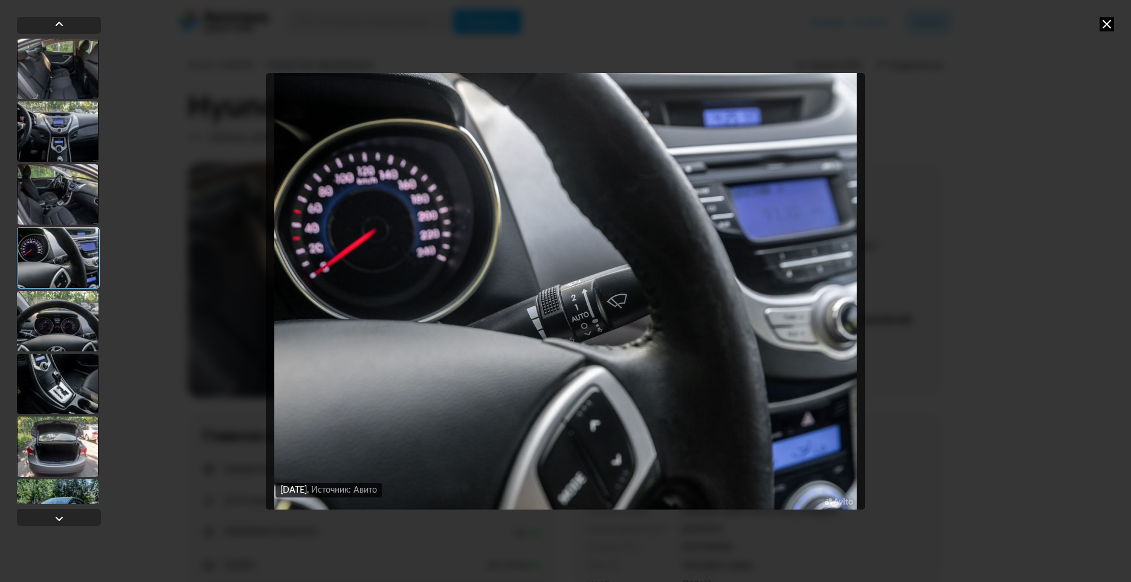
click at [71, 312] on div at bounding box center [58, 321] width 82 height 60
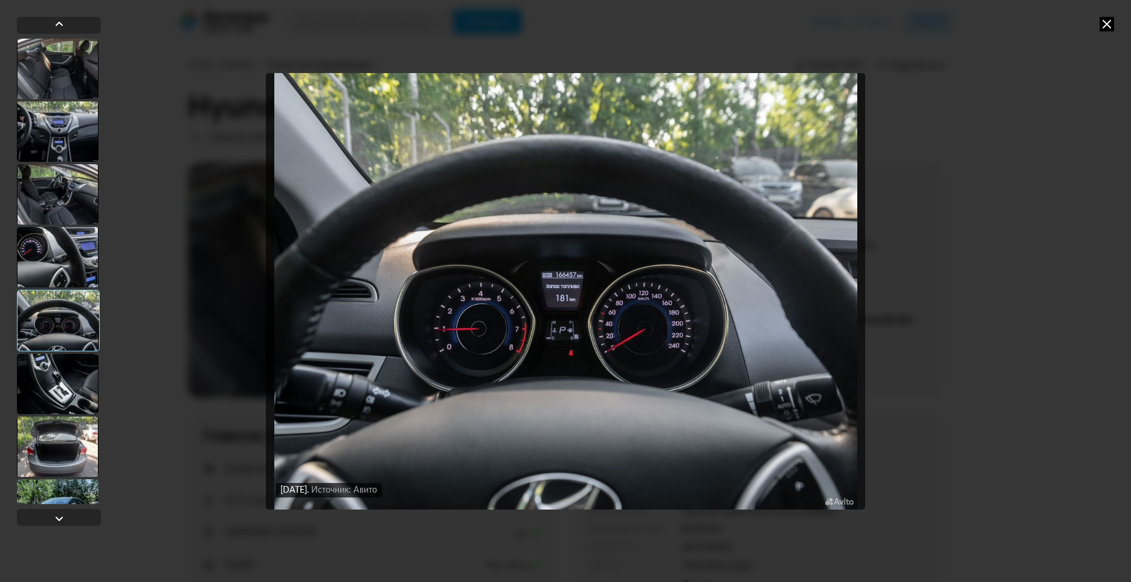
click at [63, 379] on div at bounding box center [58, 384] width 82 height 60
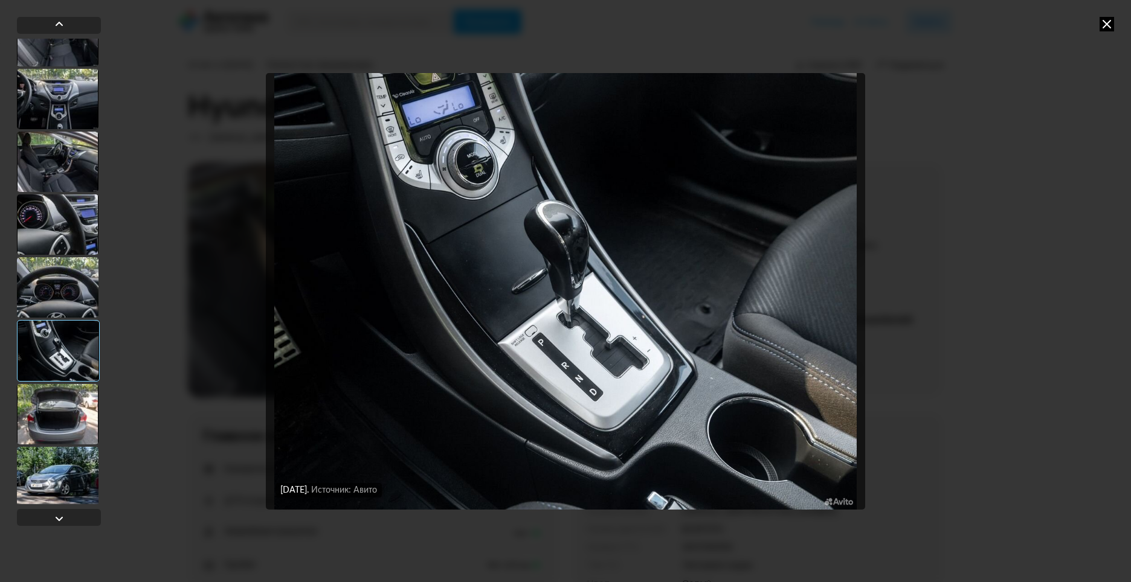
scroll to position [60, 0]
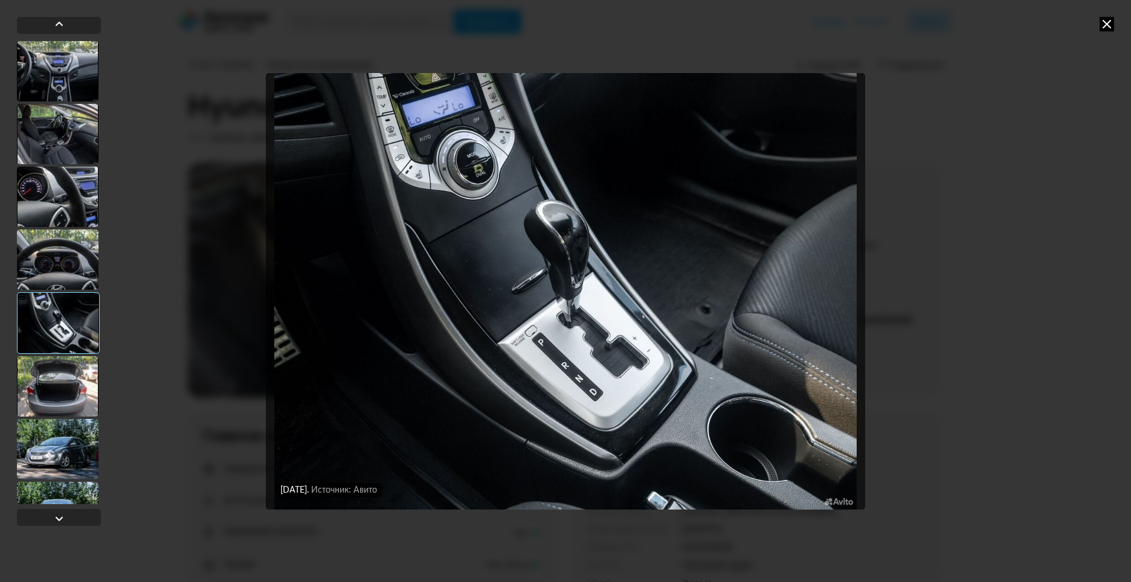
click at [62, 390] on div at bounding box center [58, 386] width 82 height 60
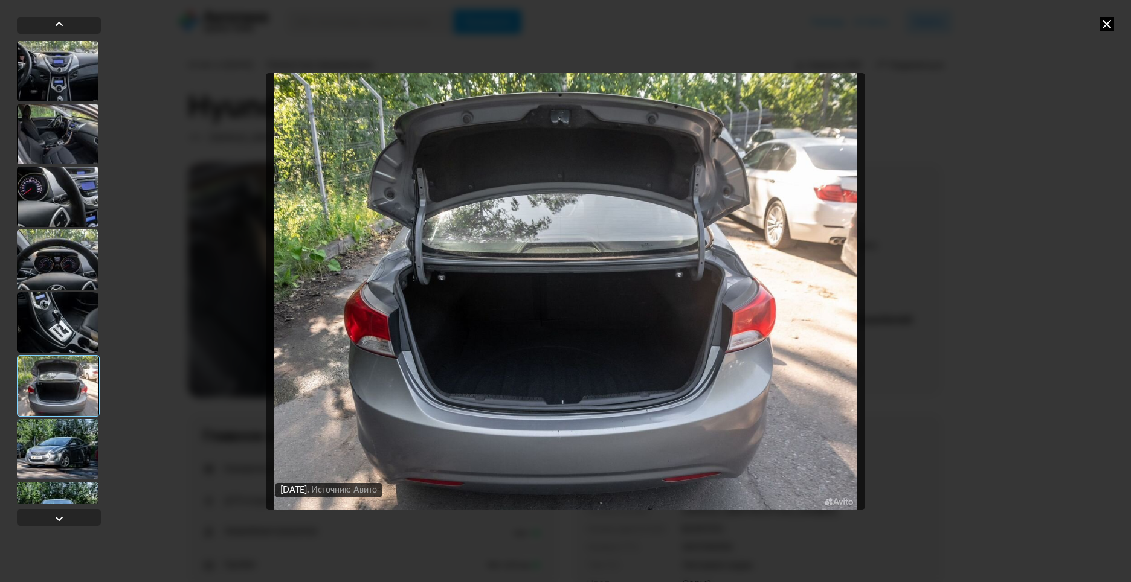
scroll to position [121, 0]
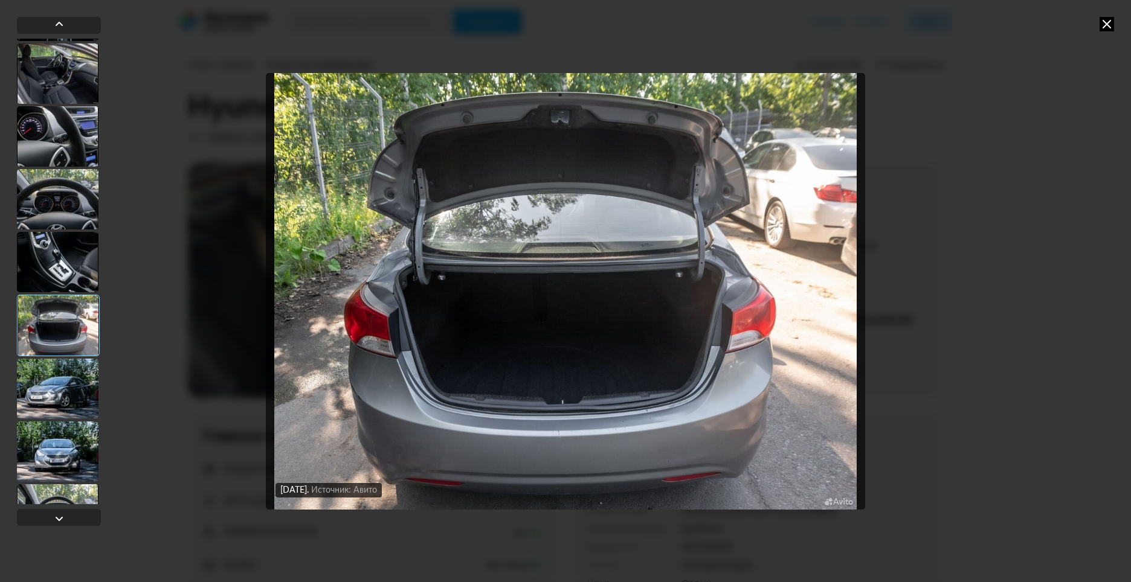
click at [59, 383] on div at bounding box center [58, 389] width 82 height 60
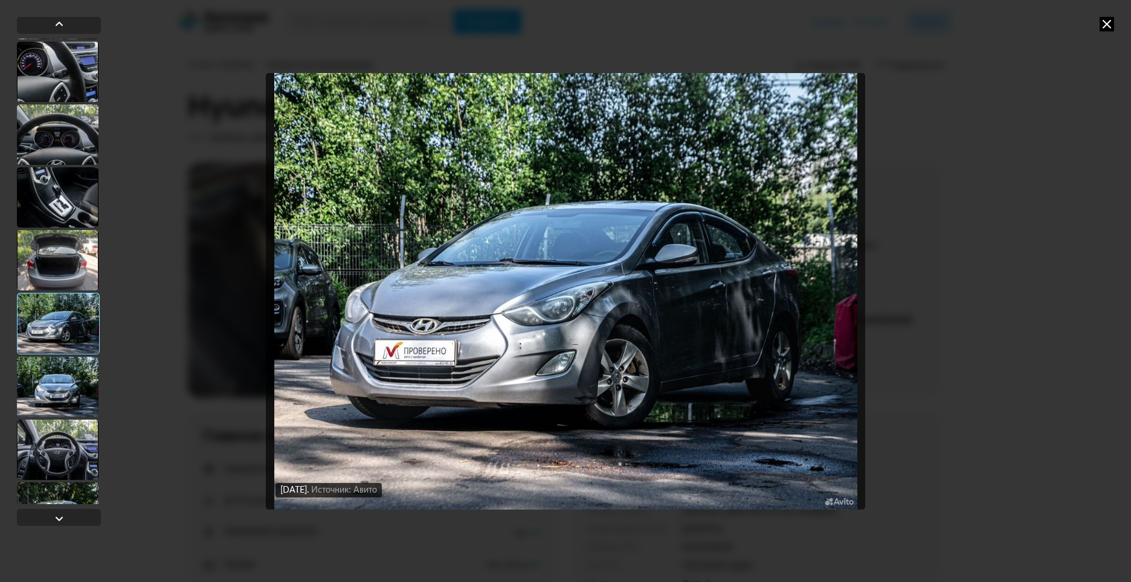
scroll to position [242, 0]
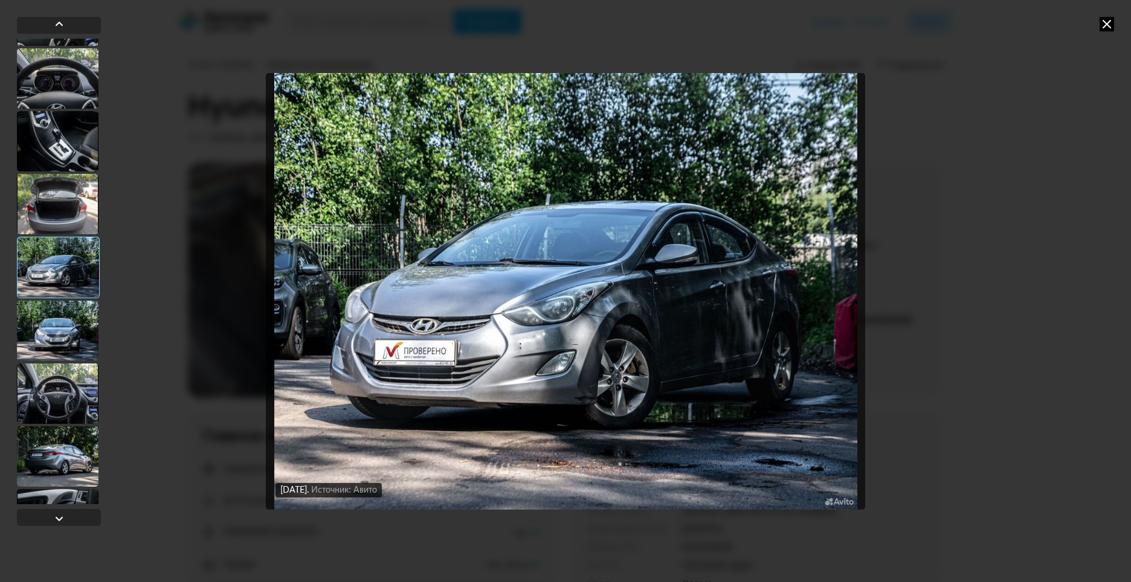
click at [59, 332] on div at bounding box center [58, 331] width 82 height 60
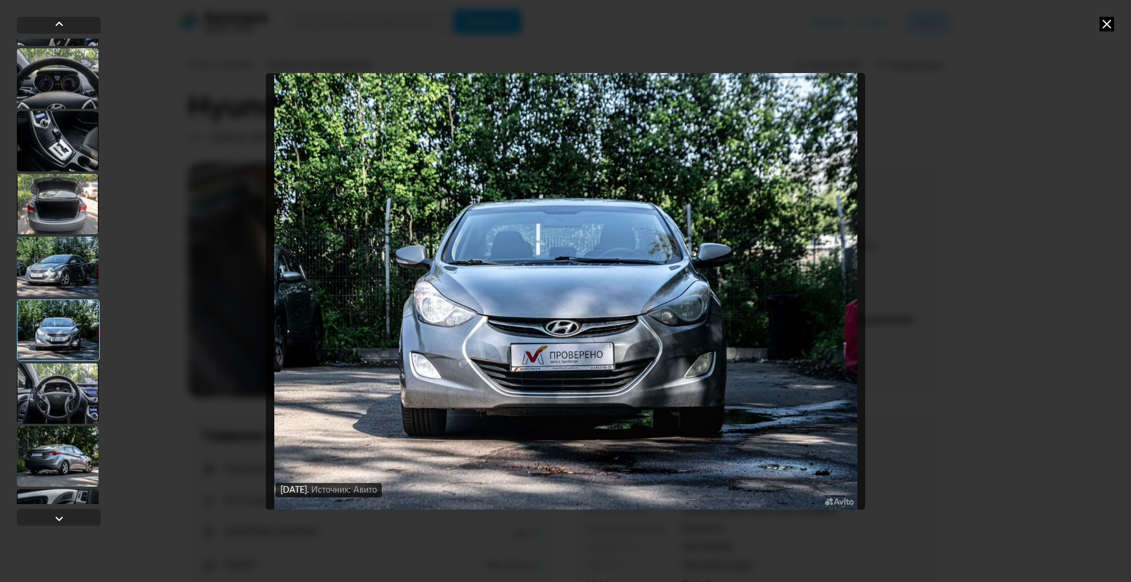
click at [60, 391] on div at bounding box center [58, 394] width 82 height 60
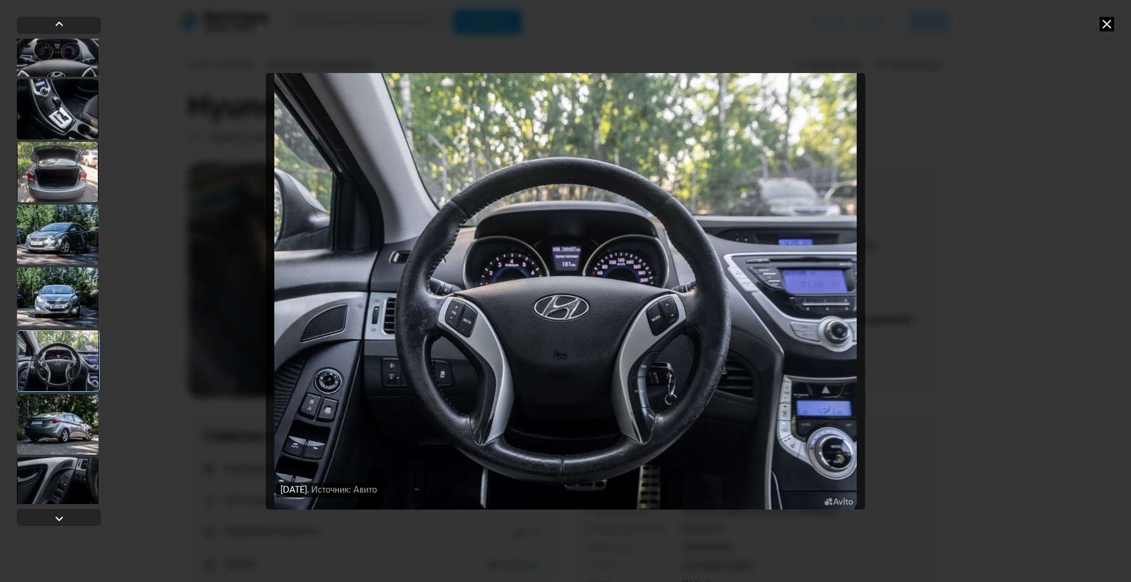
scroll to position [363, 0]
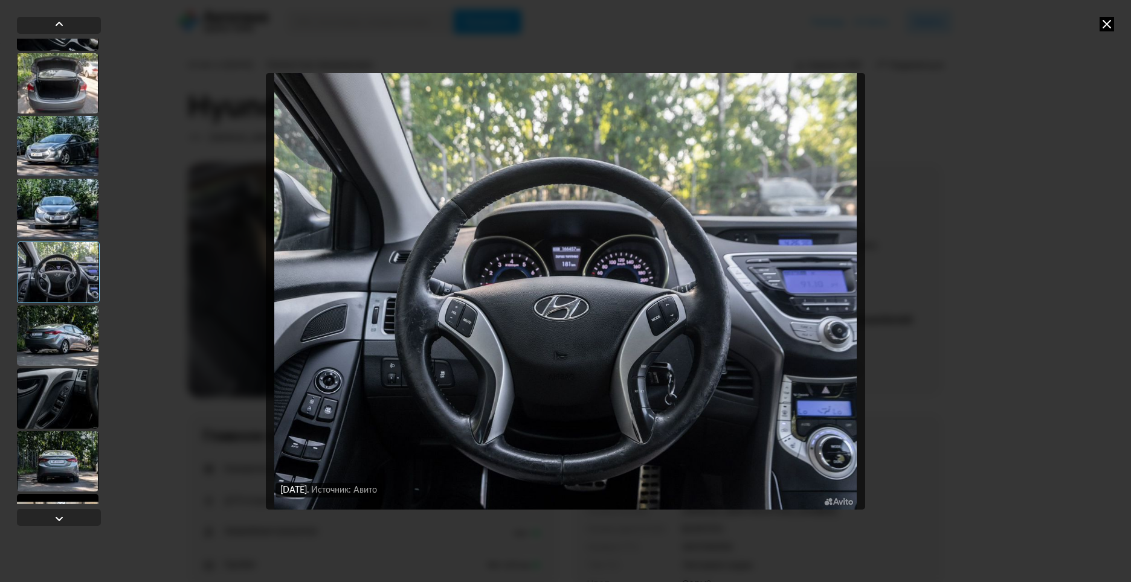
click at [67, 343] on div at bounding box center [58, 336] width 82 height 60
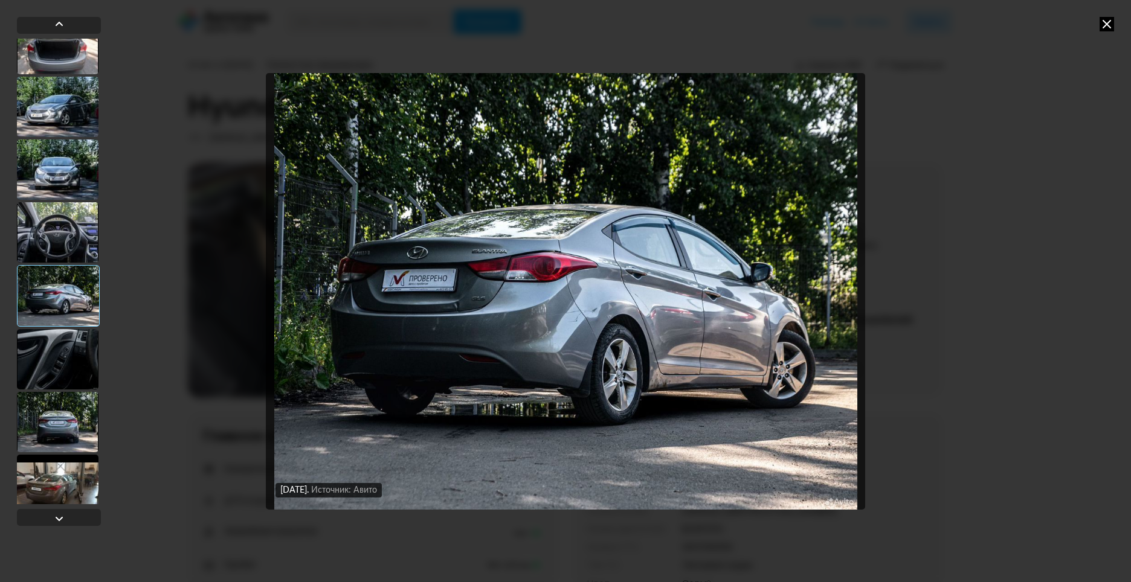
scroll to position [423, 0]
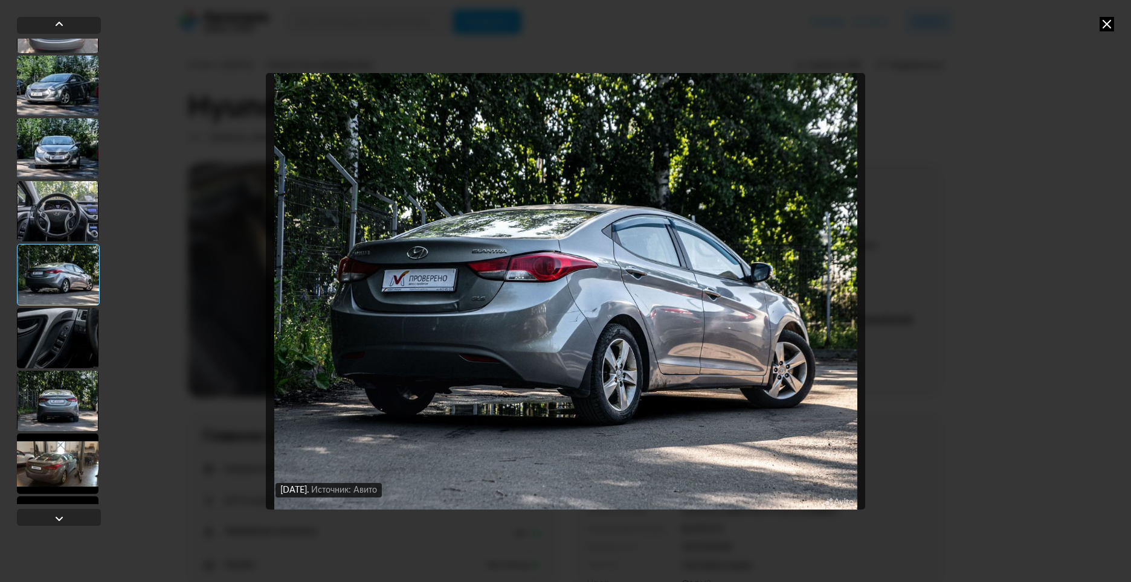
click at [61, 405] on div at bounding box center [58, 401] width 82 height 60
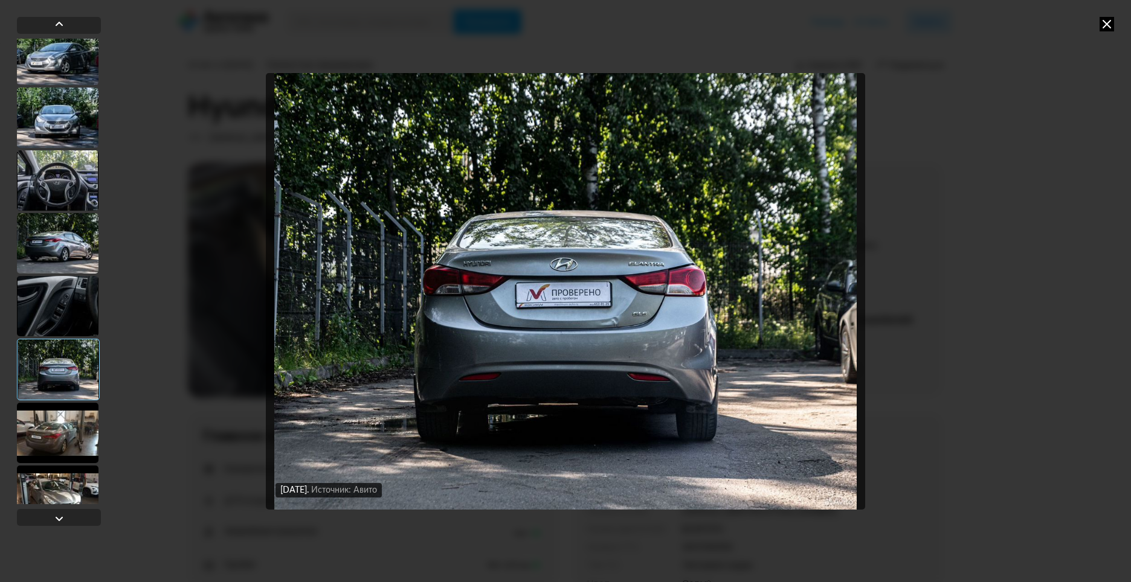
scroll to position [483, 0]
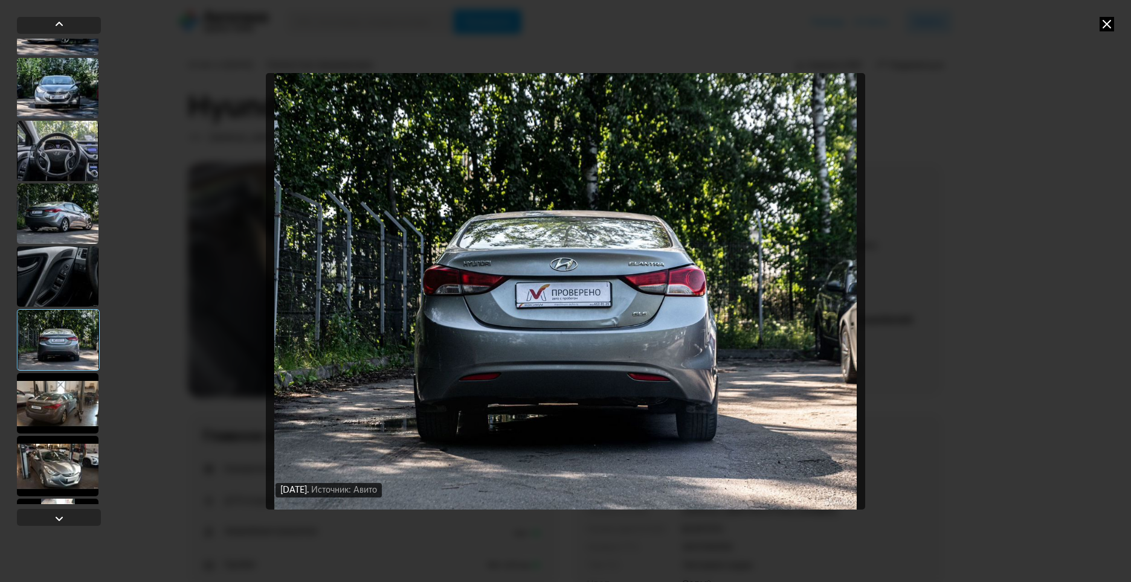
click at [60, 396] on div at bounding box center [58, 403] width 82 height 60
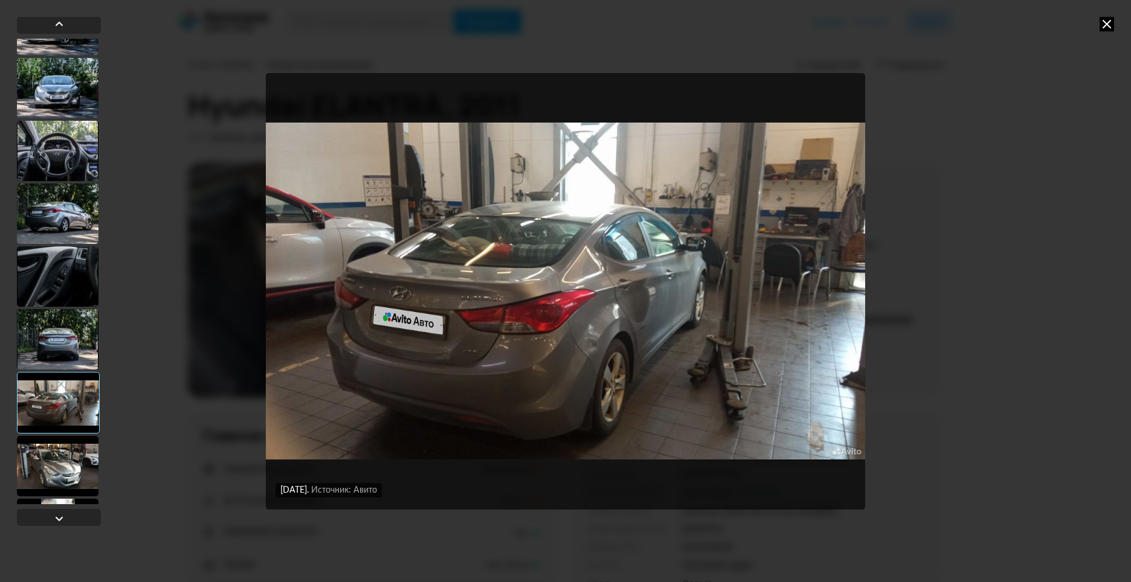
click at [56, 461] on div at bounding box center [58, 466] width 82 height 60
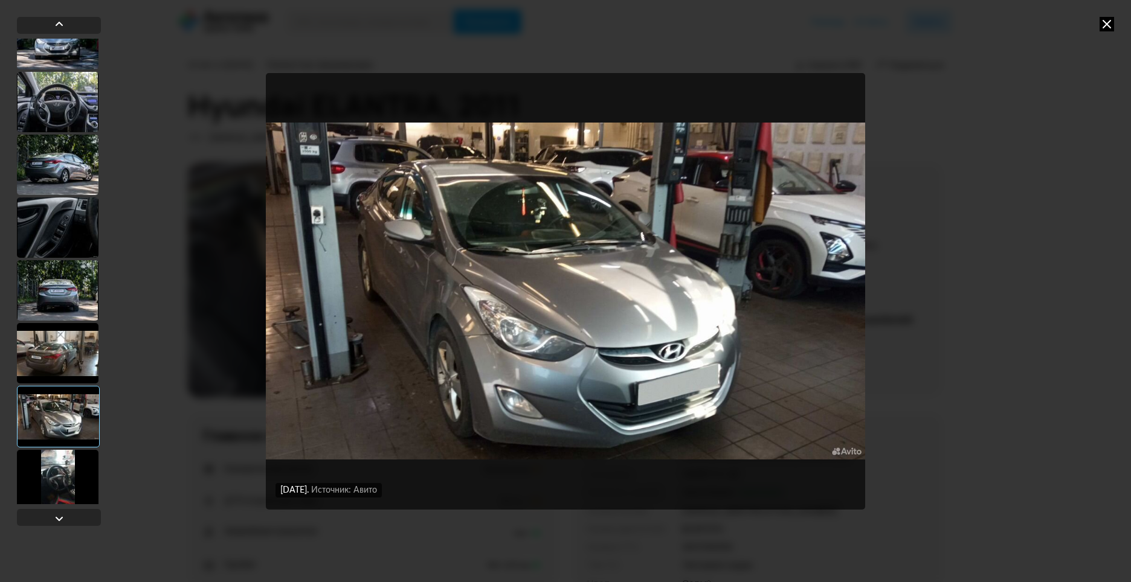
scroll to position [604, 0]
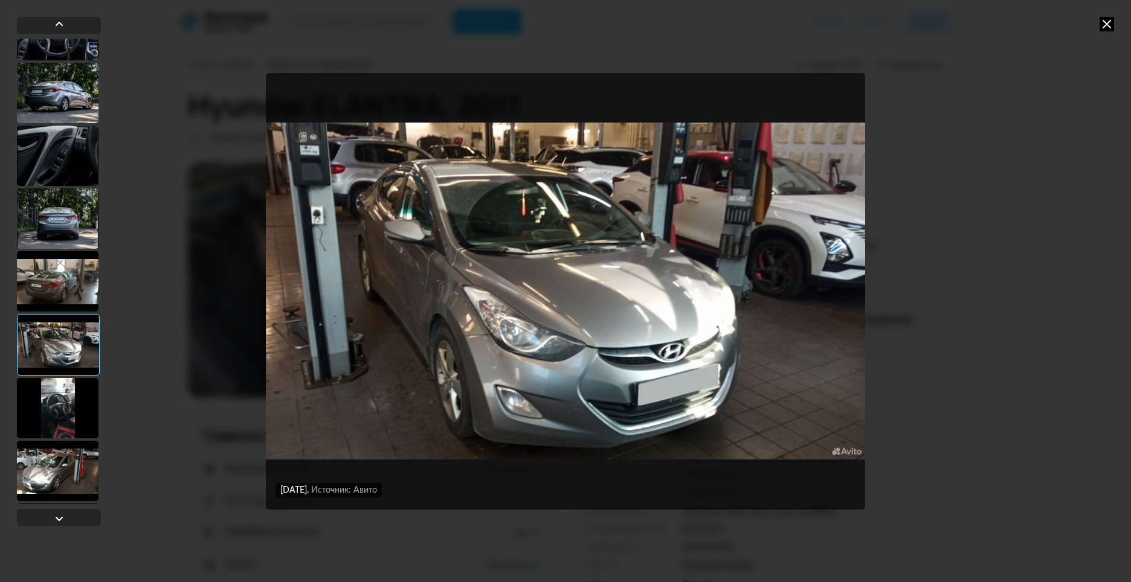
click at [59, 402] on div at bounding box center [58, 408] width 82 height 60
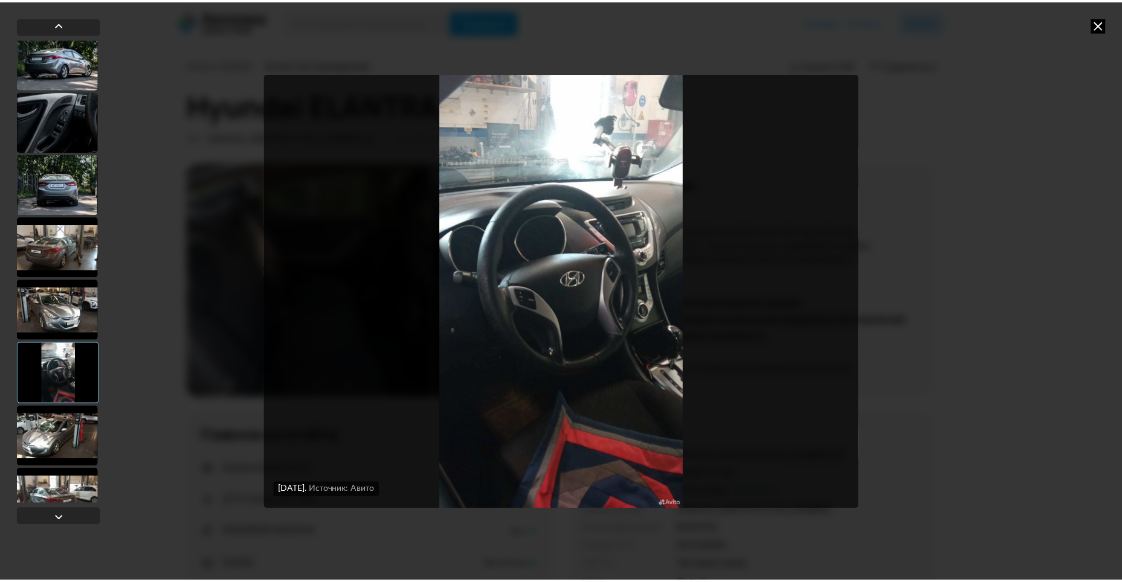
scroll to position [666, 0]
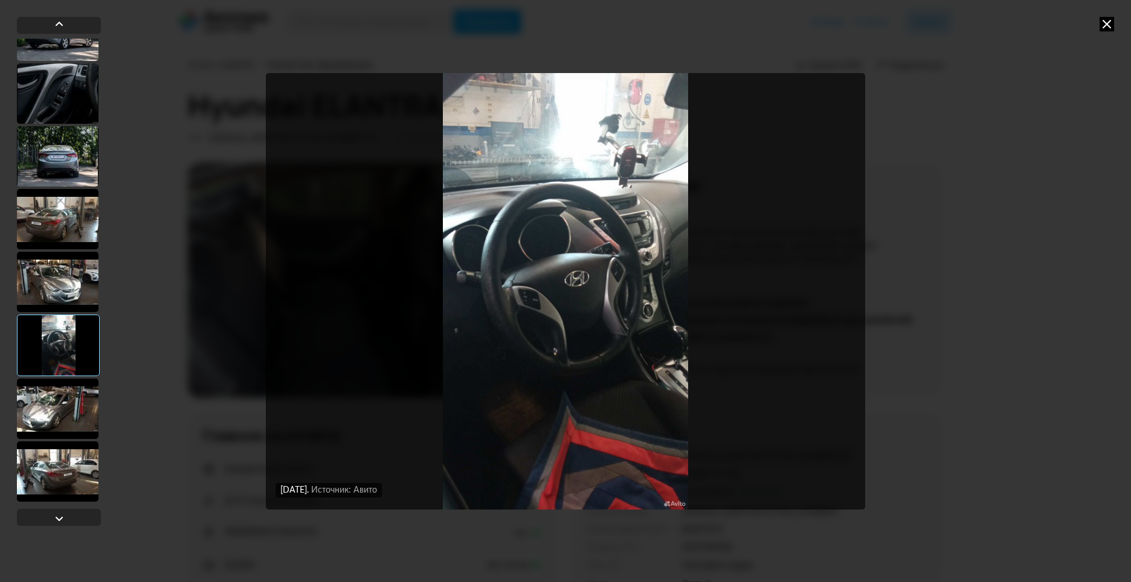
click at [51, 396] on div at bounding box center [58, 409] width 82 height 60
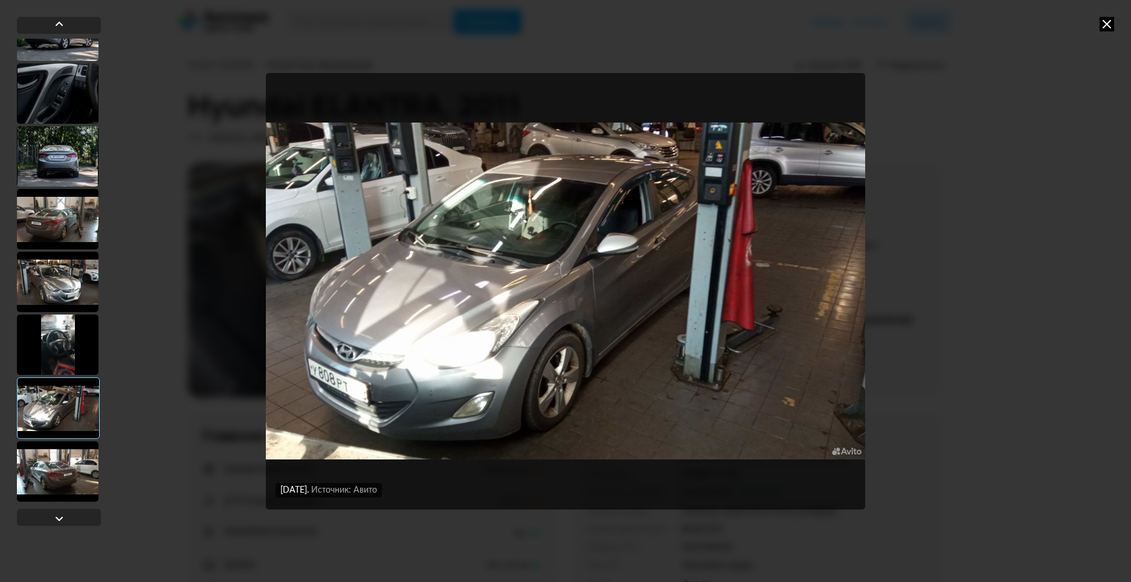
click at [56, 460] on div at bounding box center [58, 472] width 82 height 60
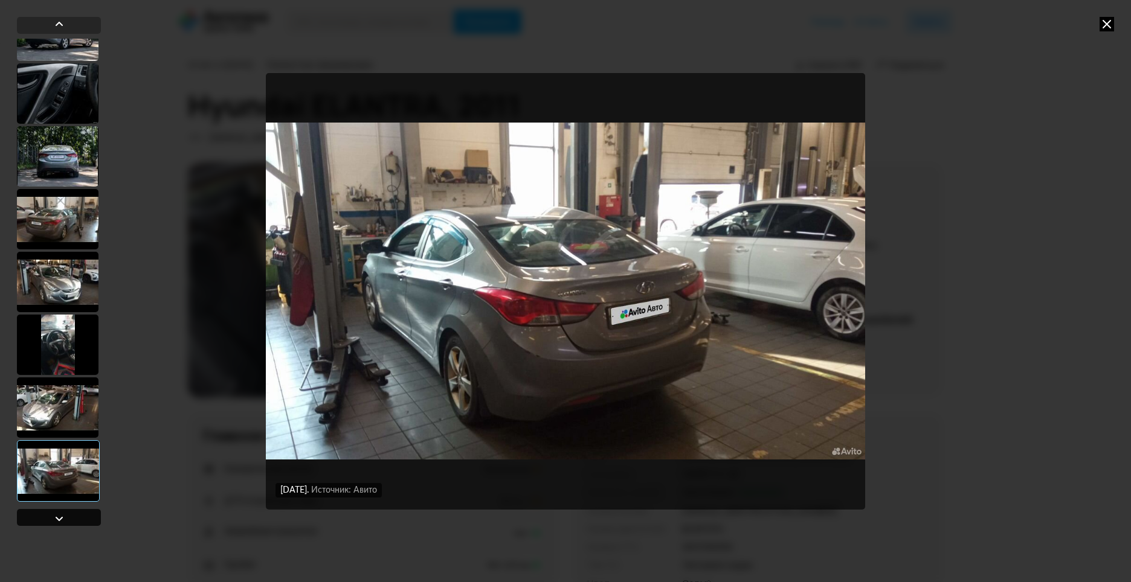
click at [57, 518] on div at bounding box center [59, 519] width 15 height 15
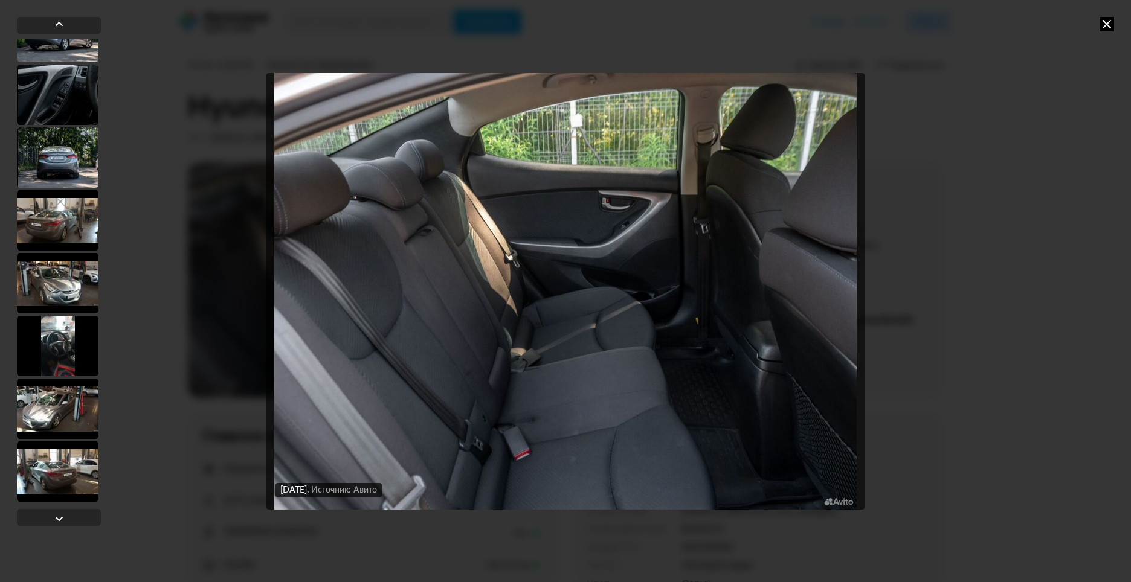
click at [1104, 24] on icon at bounding box center [1107, 24] width 15 height 15
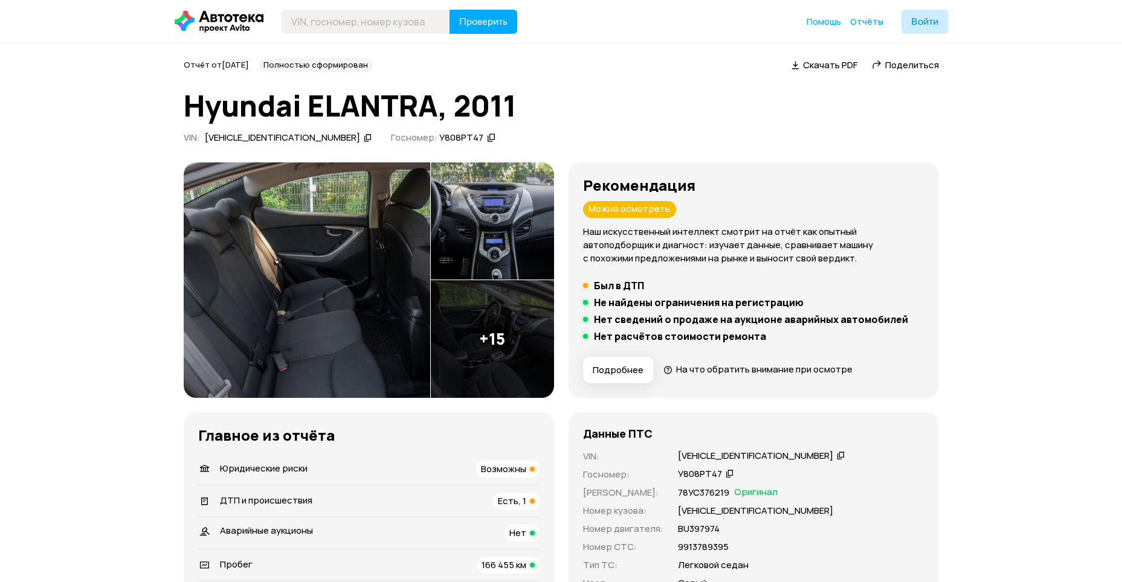
click at [821, 65] on span "Скачать PDF" at bounding box center [830, 65] width 54 height 13
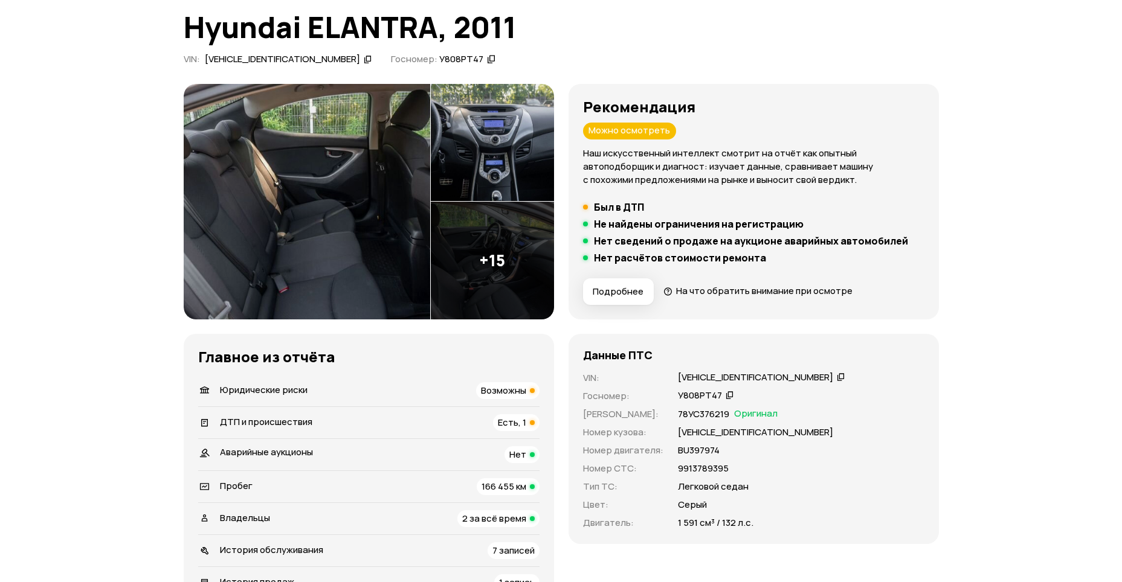
scroll to position [242, 0]
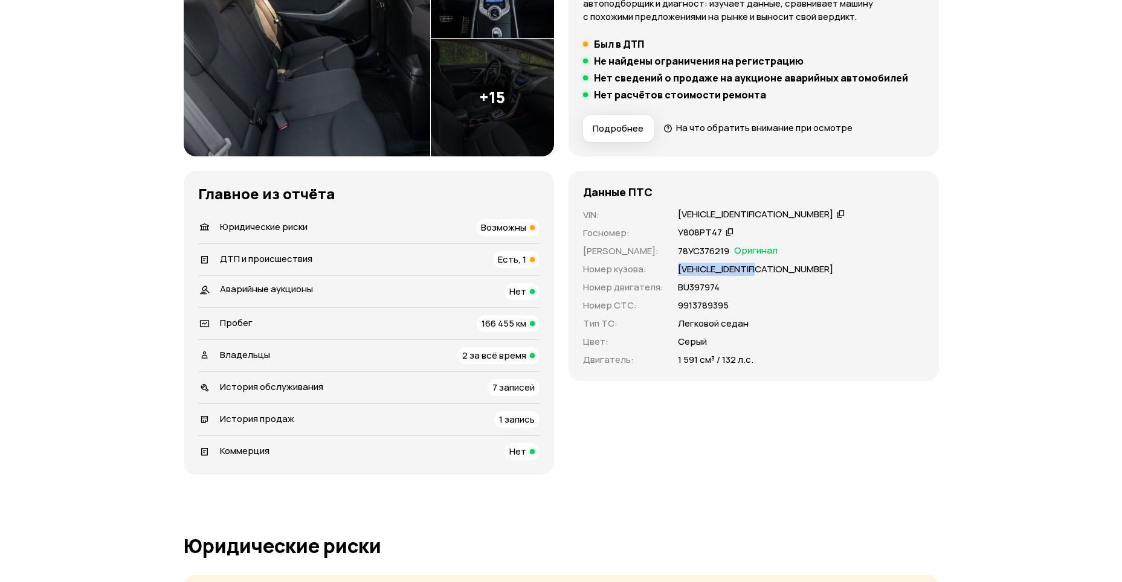
drag, startPoint x: 676, startPoint y: 272, endPoint x: 776, endPoint y: 269, distance: 99.7
click at [776, 269] on div "KMHDH41CBCU348648" at bounding box center [801, 269] width 247 height 13
copy p "KMHDH41CBCU348648"
